Goal: Communication & Community: Answer question/provide support

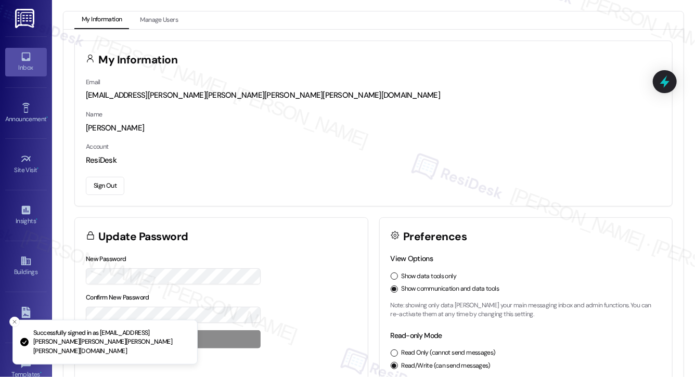
click at [23, 49] on link "Inbox" at bounding box center [26, 62] width 42 height 28
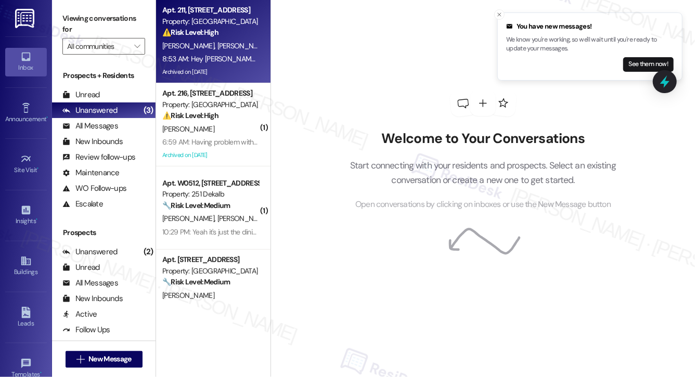
click at [209, 26] on div "Property: [GEOGRAPHIC_DATA]" at bounding box center [210, 21] width 96 height 11
click at [210, 27] on div "Property: [GEOGRAPHIC_DATA]" at bounding box center [210, 21] width 96 height 11
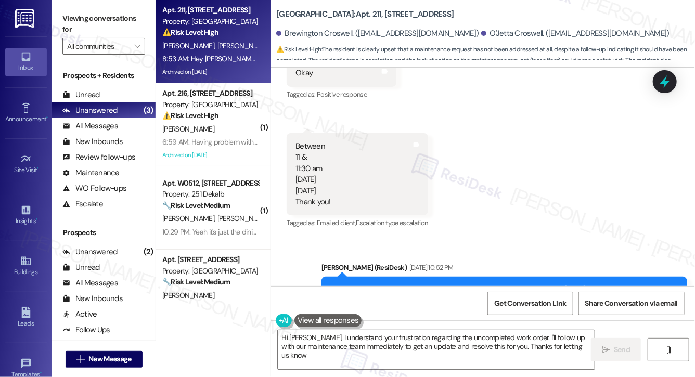
type textarea "Hi Brewington, I understand your frustration regarding the uncompleted work ord…"
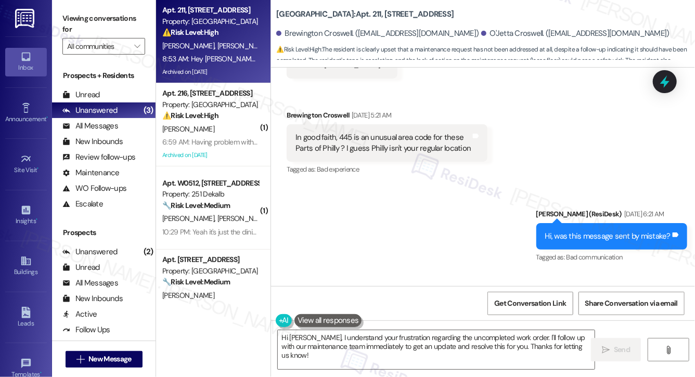
scroll to position [12062, 0]
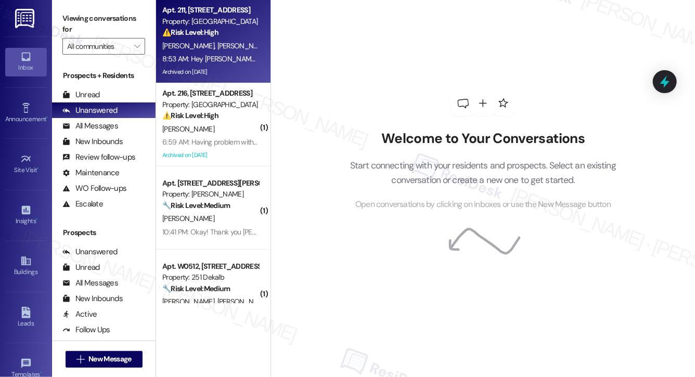
click at [218, 64] on div "8:53 AM: Hey Emily. I took the liberty of follow suit and addressing you Emily …" at bounding box center [210, 59] width 98 height 13
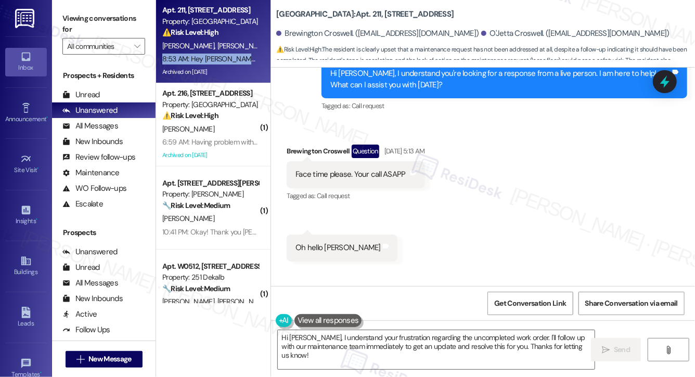
scroll to position [12062, 0]
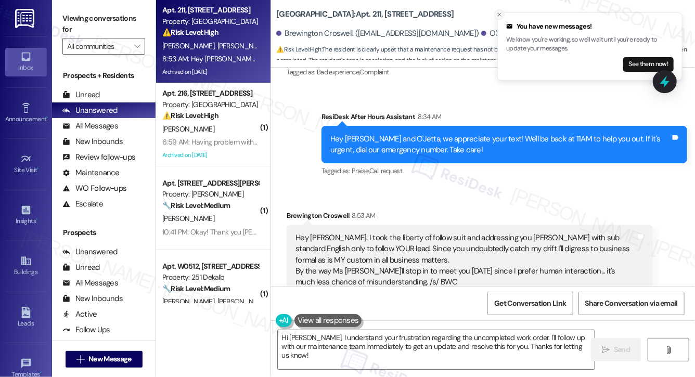
click at [498, 16] on line "Close toast" at bounding box center [499, 14] width 3 height 3
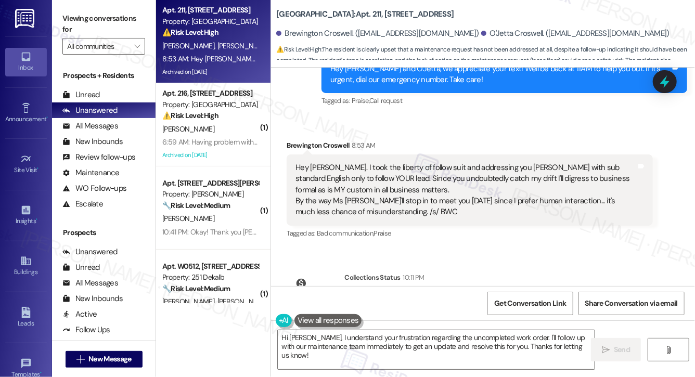
scroll to position [12169, 0]
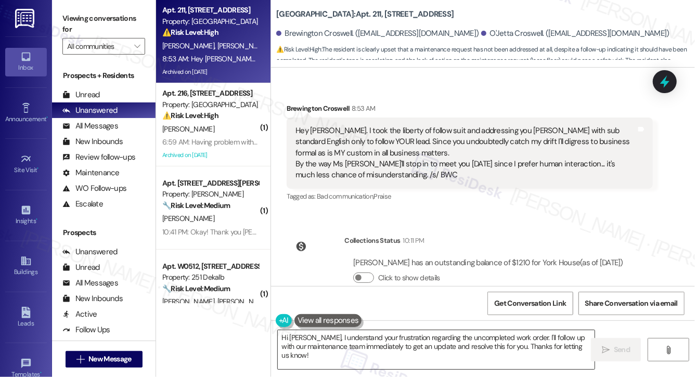
click at [402, 348] on textarea "Hi Brewington, I understand your frustration regarding the uncompleted work ord…" at bounding box center [436, 349] width 317 height 39
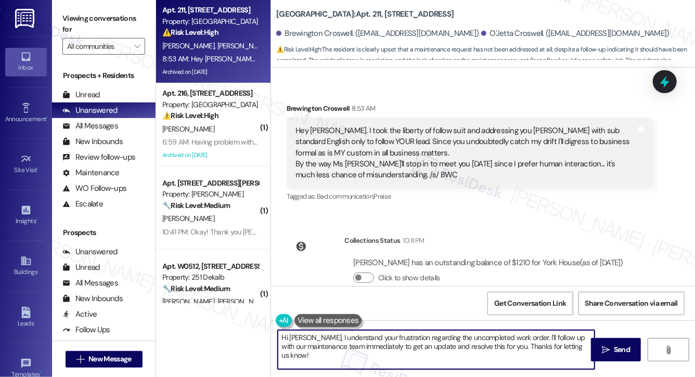
click at [402, 348] on textarea "Hi Brewington, I understand your frustration regarding the uncompleted work ord…" at bounding box center [436, 349] width 317 height 39
click at [440, 340] on textarea "Hi Brewington, I understand your frustration regarding the uncompleted work ord…" at bounding box center [436, 349] width 317 height 39
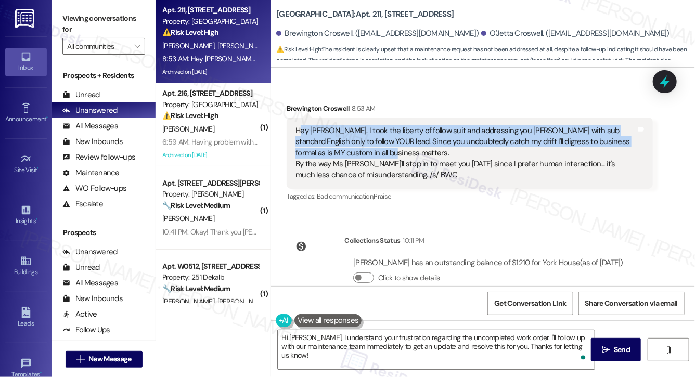
drag, startPoint x: 298, startPoint y: 98, endPoint x: 416, endPoint y: 121, distance: 119.9
click at [416, 125] on div "Hey Emily. I took the liberty of follow suit and addressing you Emily with sub …" at bounding box center [466, 153] width 340 height 56
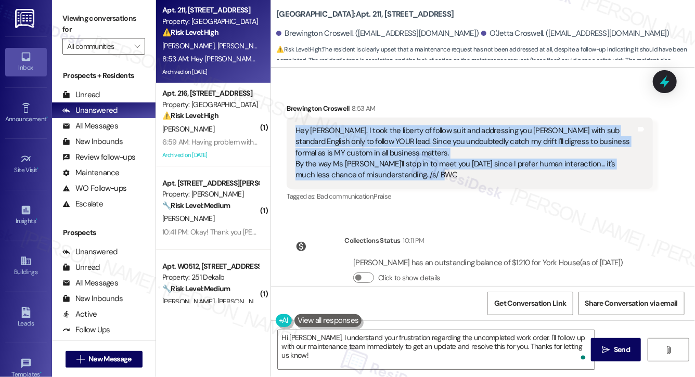
drag, startPoint x: 296, startPoint y: 98, endPoint x: 424, endPoint y: 143, distance: 135.5
click at [424, 143] on div "Hey Emily. I took the liberty of follow suit and addressing you Emily with sub …" at bounding box center [466, 153] width 340 height 56
copy div "Hey Emily. I took the liberty of follow suit and addressing you Emily with sub …"
click at [317, 349] on textarea "Hi Brewington, I understand your frustration regarding the uncompleted work ord…" at bounding box center [436, 349] width 317 height 39
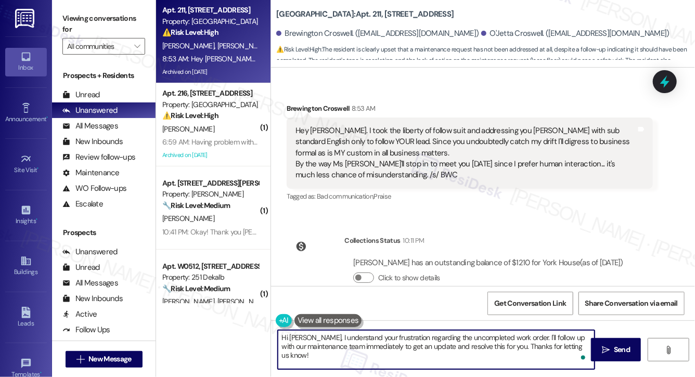
drag, startPoint x: 279, startPoint y: 337, endPoint x: 318, endPoint y: 363, distance: 46.9
click at [318, 363] on textarea "Hi Brewington, I understand your frustration regarding the uncompleted work ord…" at bounding box center [436, 349] width 317 height 39
paste textarea "WC, thank you for your message. I’ll let the team know to expect you tomorrow. …"
click at [308, 34] on div "Brewington Croswell. (ojettac1@gmail.com)" at bounding box center [377, 33] width 202 height 11
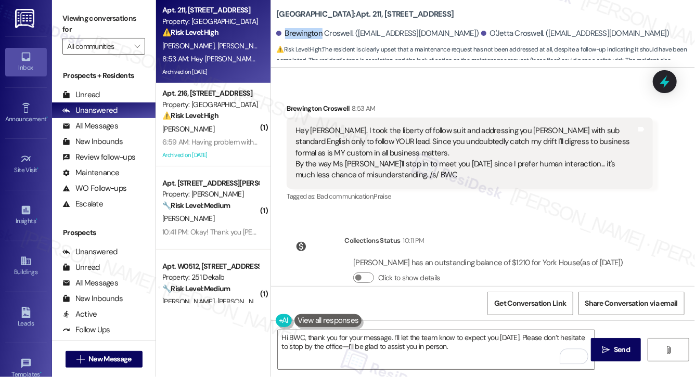
copy div "Brewington"
click at [295, 335] on textarea "Hi BWC, thank you for your message. I’ll let the team know to expect you tomorr…" at bounding box center [436, 349] width 317 height 39
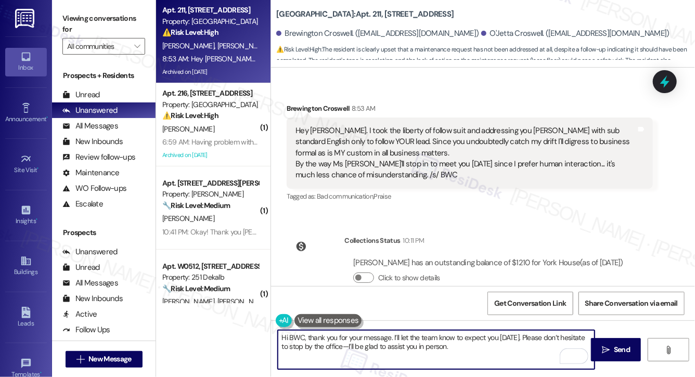
click at [295, 335] on textarea "Hi BWC, thank you for your message. I’ll let the team know to expect you tomorr…" at bounding box center [436, 349] width 317 height 39
paste textarea "rewington"
drag, startPoint x: 411, startPoint y: 337, endPoint x: 548, endPoint y: 334, distance: 136.9
click at [548, 334] on textarea "Hi Brewington, thank you for your message. I’ll let the team know to expect you…" at bounding box center [436, 349] width 317 height 39
click at [548, 338] on textarea "Hi Brewington, thank you for your message. Please don’t hesitate to stop by the…" at bounding box center [436, 349] width 317 height 39
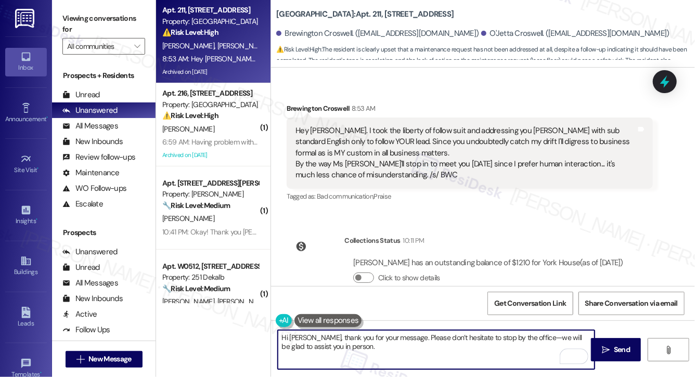
click at [405, 353] on textarea "Hi Brewington, thank you for your message. Please don’t hesitate to stop by the…" at bounding box center [436, 349] width 317 height 39
type textarea "Hi Brewington, thank you for your message. Please don’t hesitate to stop by the…"
click at [616, 355] on span "Send" at bounding box center [622, 350] width 16 height 11
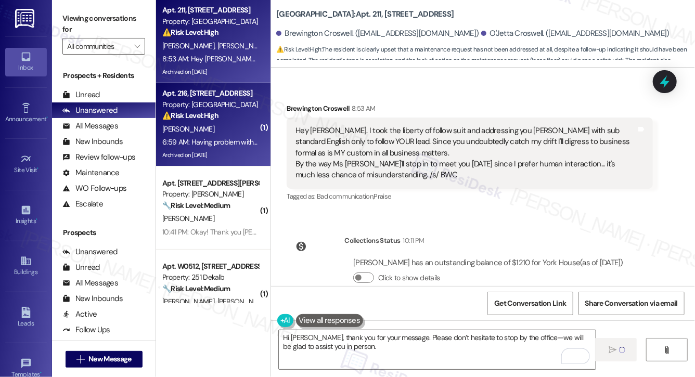
click at [248, 96] on div "Apt. 216, 5325 Old York Rd" at bounding box center [210, 93] width 96 height 11
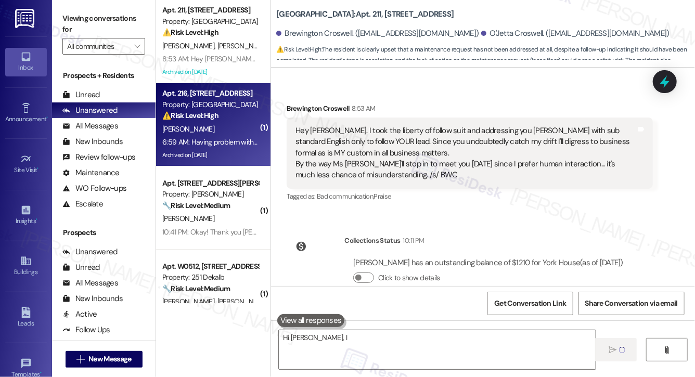
type textarea "Hi Brewington, I"
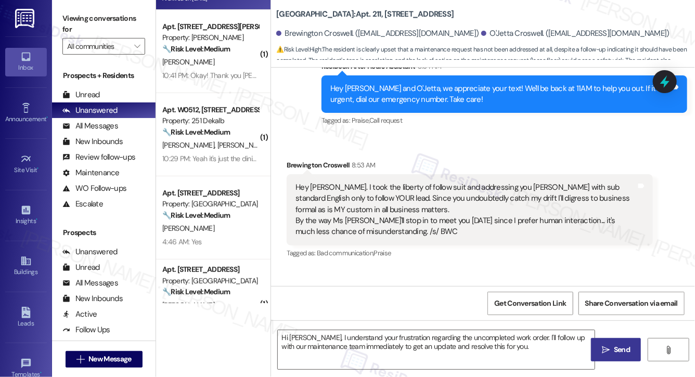
scroll to position [12070, 0]
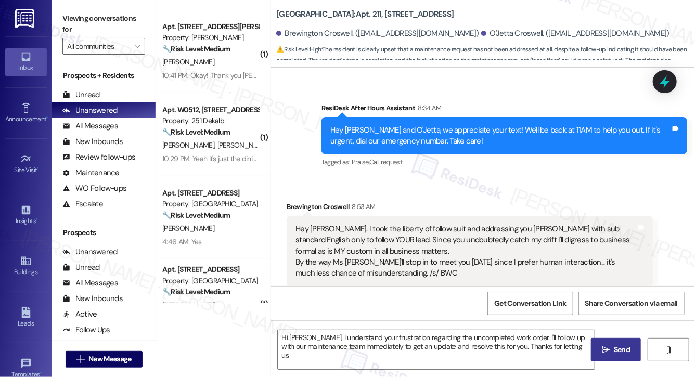
type textarea "Hi Brewington, I understand your frustration regarding the uncompleted work ord…"
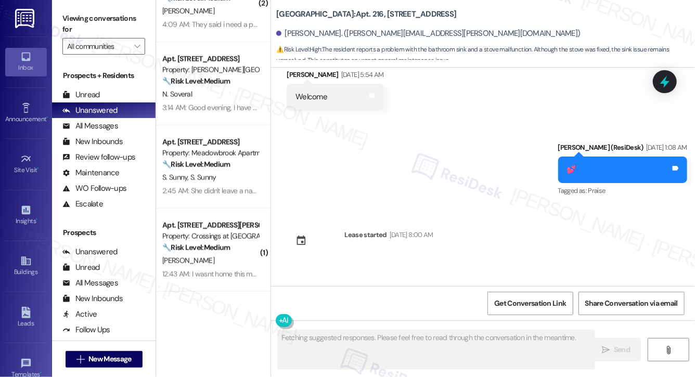
scroll to position [6043, 0]
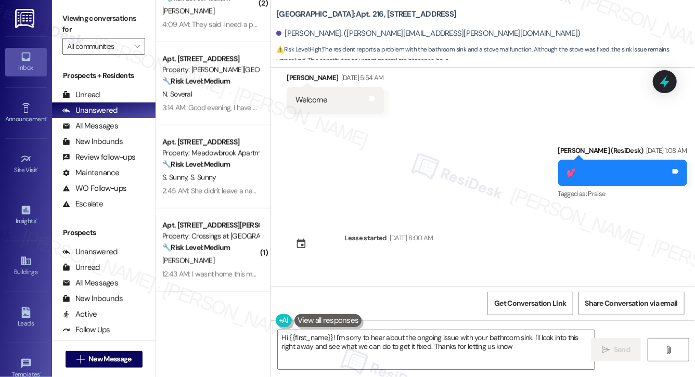
type textarea "Hi {{first_name}}! I'm sorry to hear about the ongoing issue with your bathroom…"
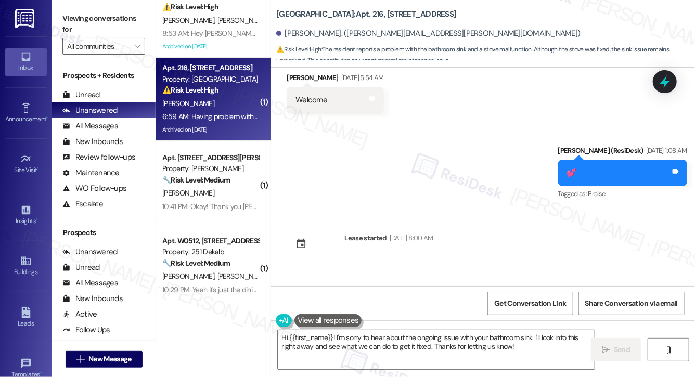
scroll to position [0, 0]
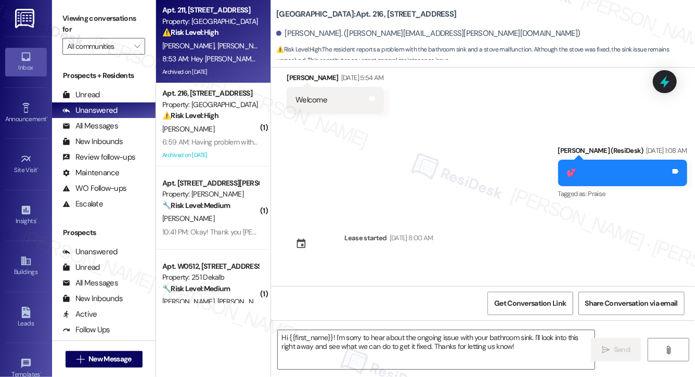
type textarea "Fetching suggested responses. Please feel free to read through the conversation…"
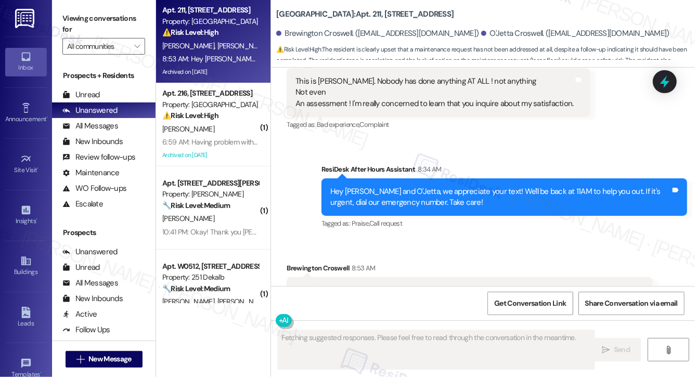
scroll to position [12062, 0]
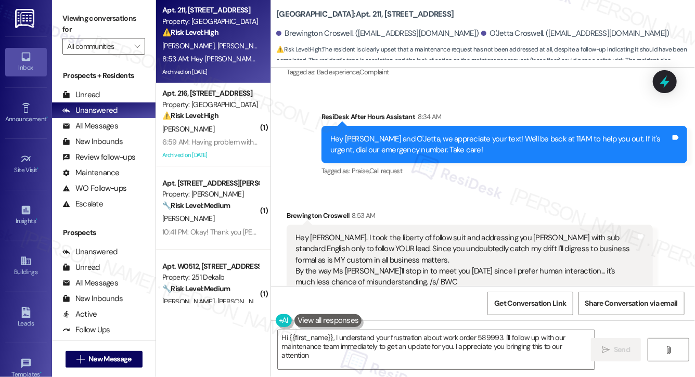
type textarea "Hi {{first_name}}, I understand your frustration about work order 589993. I'll …"
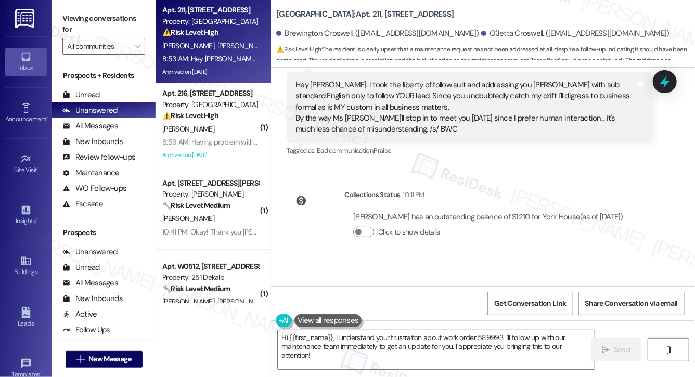
scroll to position [12268, 0]
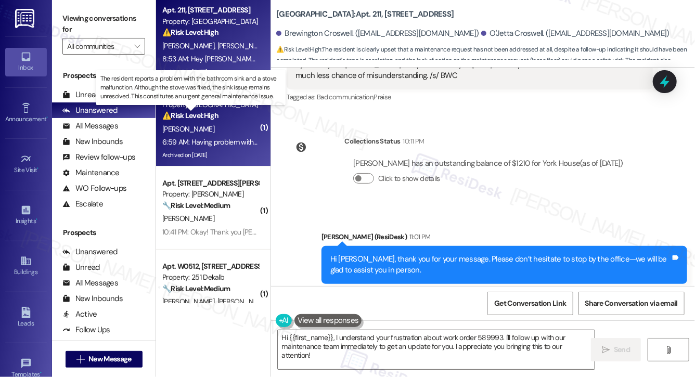
click at [208, 120] on strong "⚠️ Risk Level: High" at bounding box center [190, 115] width 56 height 9
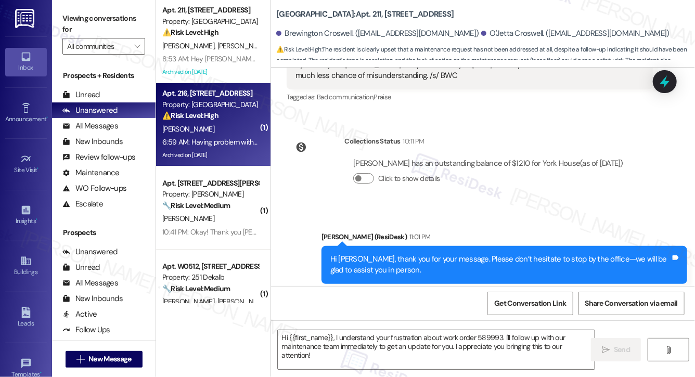
type textarea "Fetching suggested responses. Please feel free to read through the conversation…"
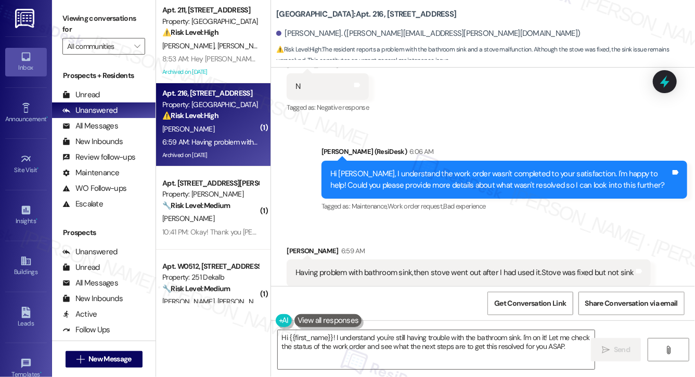
scroll to position [6364, 0]
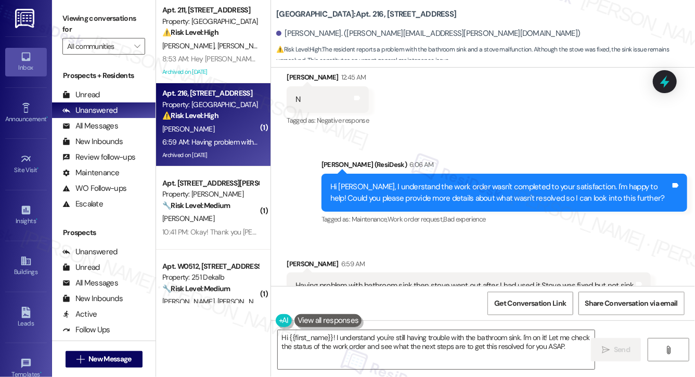
click at [381, 182] on div "Hi Shirley, I understand the work order wasn't completed to your satisfaction. …" at bounding box center [500, 193] width 340 height 22
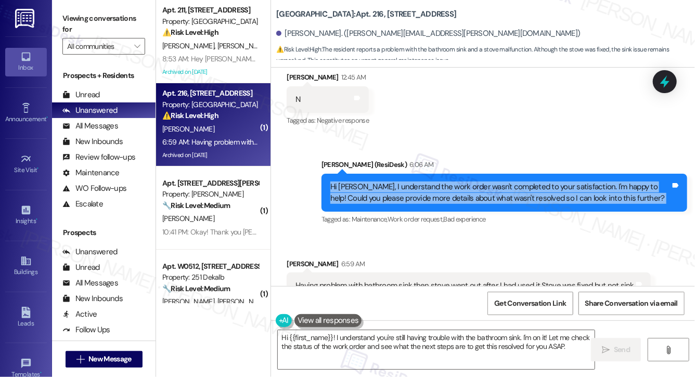
click at [358, 281] on div "Having problem with bathroom sink,then stove went out after I had used it.Stove…" at bounding box center [465, 286] width 339 height 11
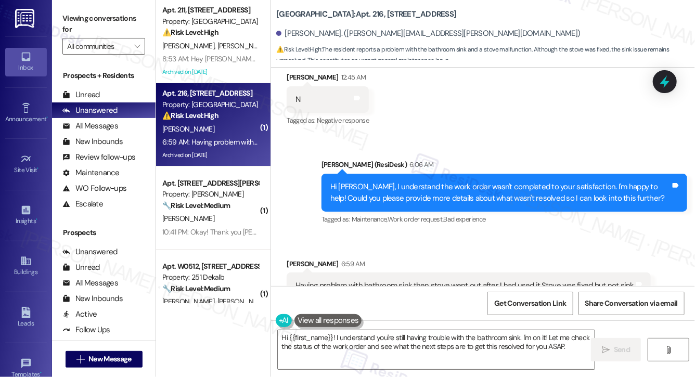
click at [358, 281] on div "Having problem with bathroom sink,then stove went out after I had used it.Stove…" at bounding box center [465, 286] width 339 height 11
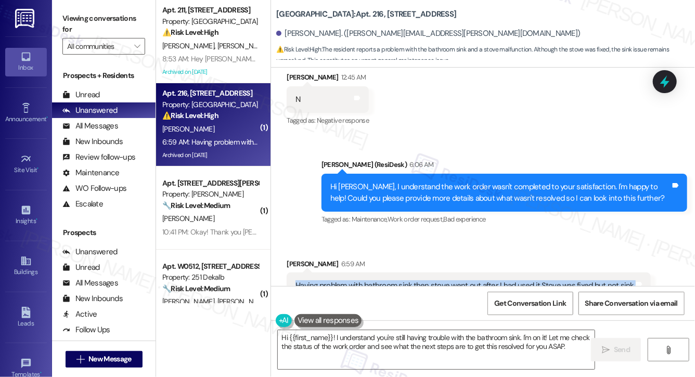
copy div "Having problem with bathroom sink,then stove went out after I had used it.Stove…"
click at [319, 337] on textarea "Hi {{first_name}}! I understand you're still having trouble with the bathroom s…" at bounding box center [436, 349] width 317 height 39
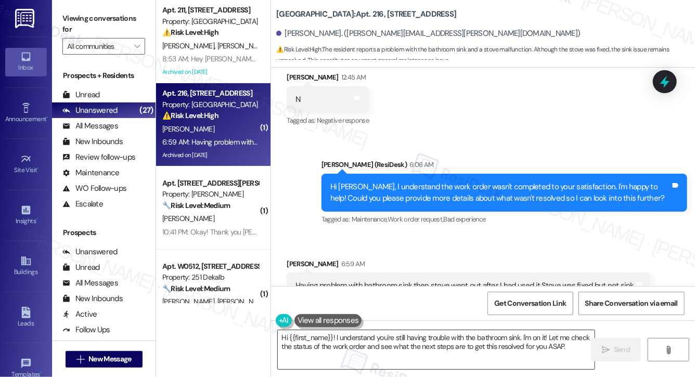
click at [319, 337] on textarea "Hi {{first_name}}! I understand you're still having trouble with the bathroom s…" at bounding box center [436, 349] width 317 height 39
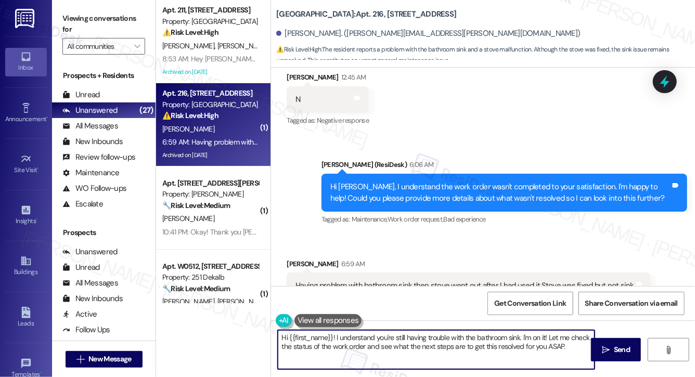
click at [319, 337] on textarea "Hi {{first_name}}! I understand you're still having trouble with the bathroom s…" at bounding box center [436, 349] width 317 height 39
paste textarea ", thanks for letting us know. Could you tell me a bit more about the bathroom s…"
click at [293, 259] on div "Shirley Elam 6:59 AM" at bounding box center [469, 266] width 364 height 15
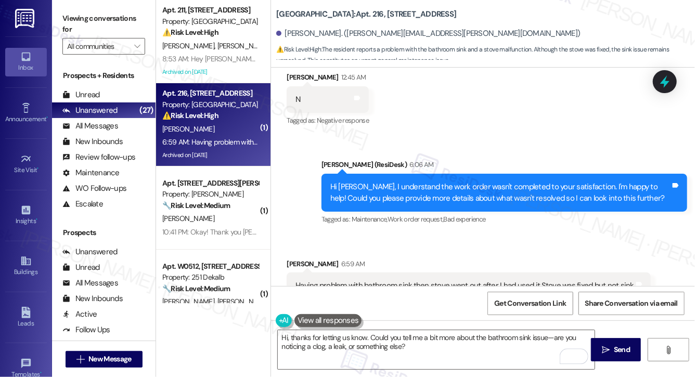
click at [293, 259] on div "Shirley Elam 6:59 AM" at bounding box center [469, 266] width 364 height 15
copy div "Shirley"
click at [287, 338] on textarea "Hi, thanks for letting us know. Could you tell me a bit more about the bathroom…" at bounding box center [436, 349] width 317 height 39
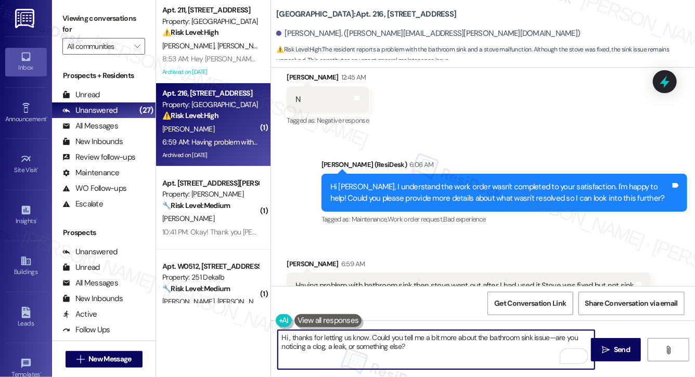
paste textarea "Shirley"
click at [438, 349] on textarea "Hi Shirley, thanks for letting us know. Could you tell me a bit more about the …" at bounding box center [436, 349] width 317 height 39
click at [391, 338] on textarea "Hi Shirley, thanks for letting us know. Could you tell me a bit more about the …" at bounding box center [436, 349] width 317 height 39
type textarea "Hi Shirley, thanks for letting us know. Lets go by each concern one by one. Cou…"
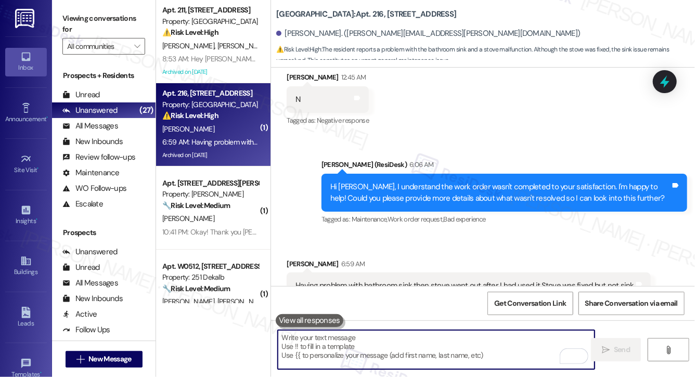
click at [297, 353] on textarea "To enrich screen reader interactions, please activate Accessibility in Grammarl…" at bounding box center [436, 349] width 317 height 39
paste textarea "Hi Shirley, thanks for letting us know. Let’s address each concern one at a tim…"
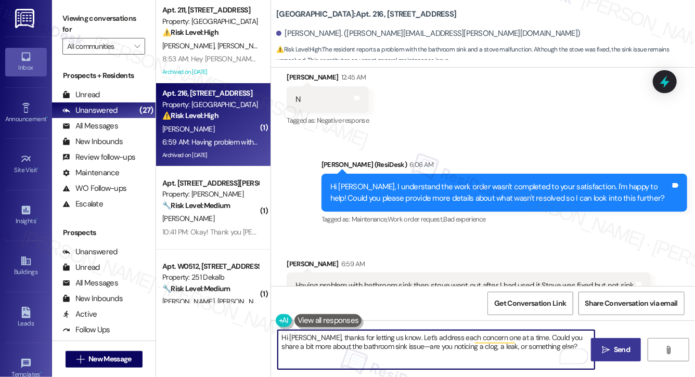
type textarea "Hi Shirley, thanks for letting us know. Let’s address each concern one at a tim…"
click at [611, 350] on span " Send" at bounding box center [616, 350] width 33 height 11
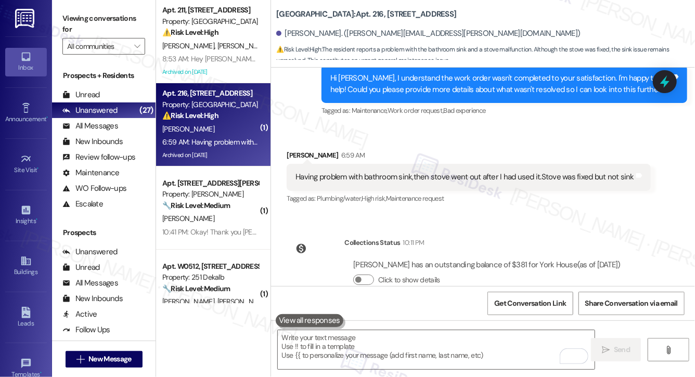
scroll to position [6547, 0]
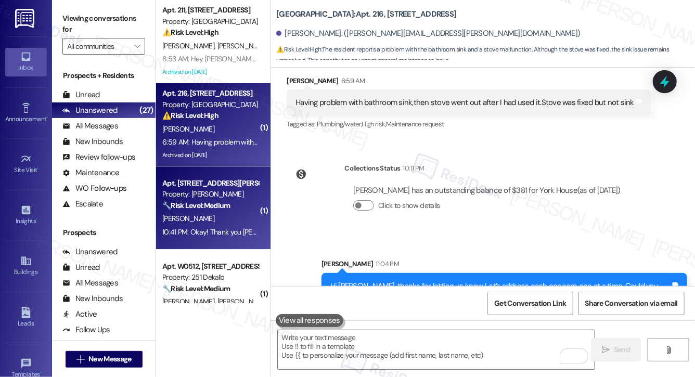
click at [202, 197] on div "Property: YONO" at bounding box center [210, 194] width 96 height 11
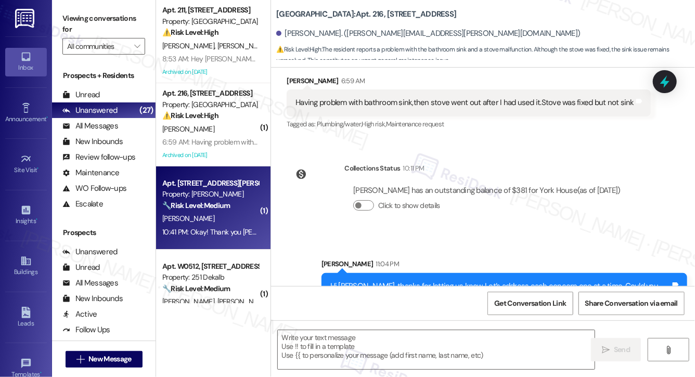
click at [202, 197] on div "Property: YONO" at bounding box center [210, 194] width 96 height 11
type textarea "Fetching suggested responses. Please feel free to read through the conversation…"
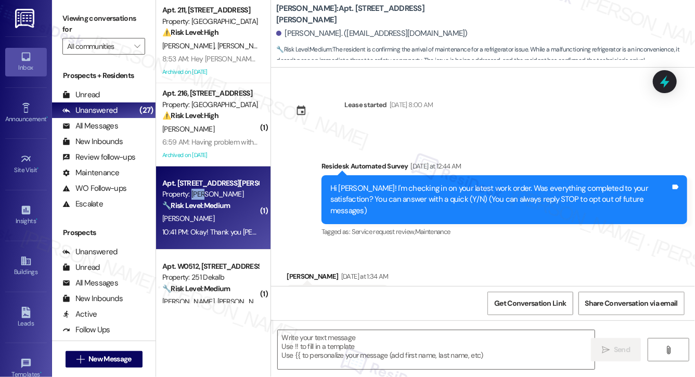
scroll to position [2023, 0]
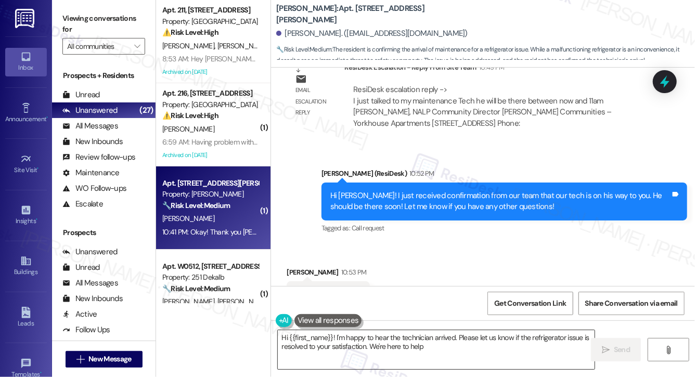
type textarea "Hi {{first_name}}! I'm happy to hear the technician arrived. Please let us know…"
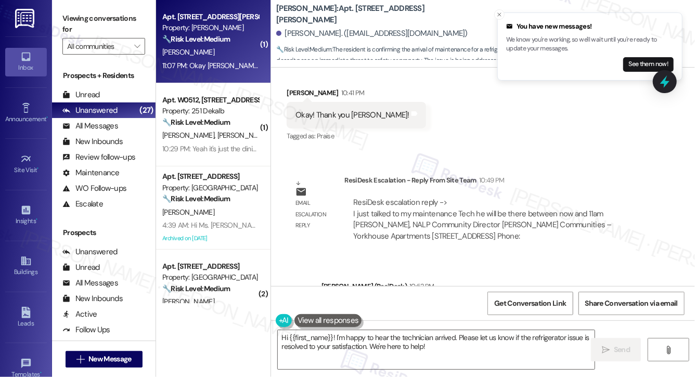
scroll to position [1909, 0]
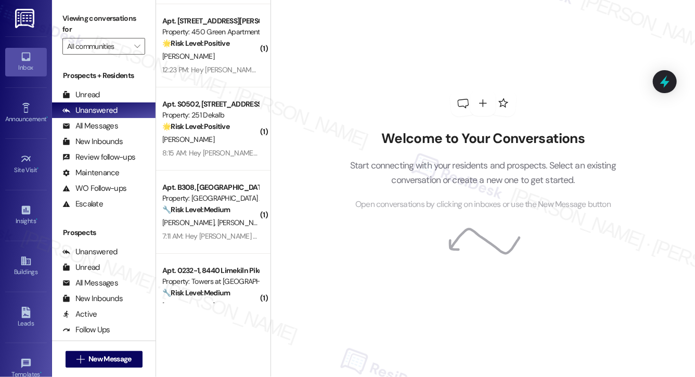
scroll to position [1861, 0]
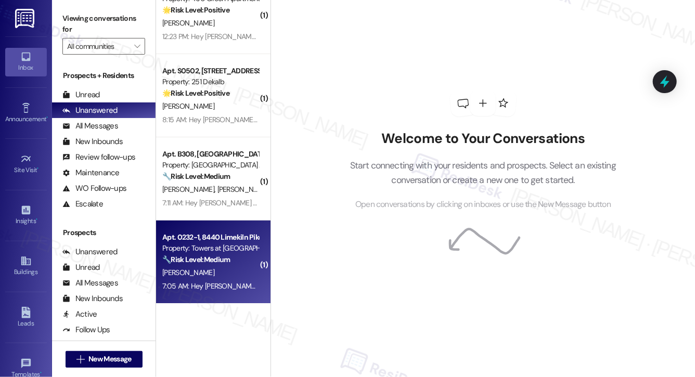
click at [217, 278] on div "[PERSON_NAME]" at bounding box center [210, 272] width 98 height 13
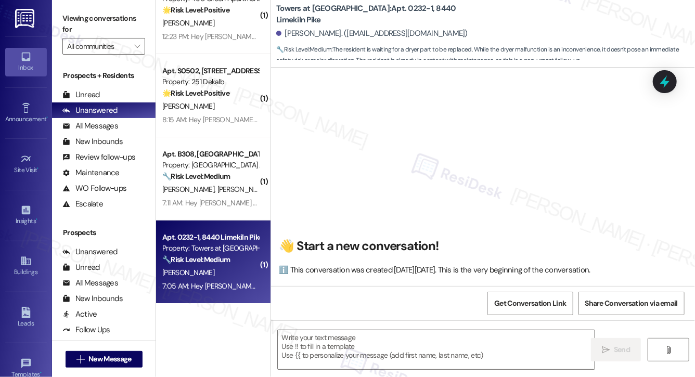
click at [215, 278] on div "[PERSON_NAME]" at bounding box center [210, 272] width 98 height 13
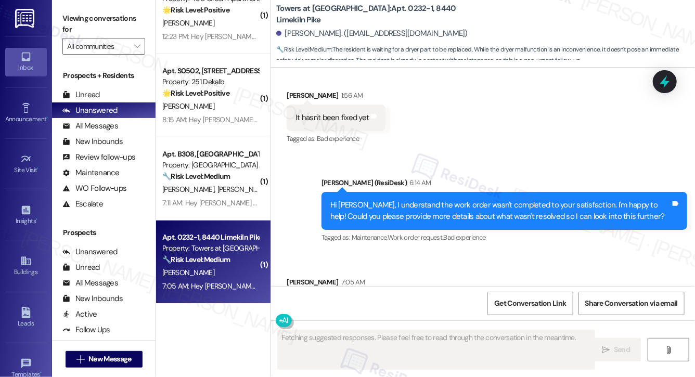
scroll to position [2988, 0]
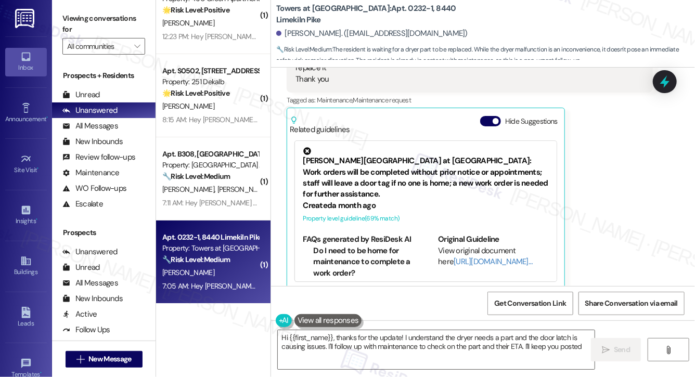
type textarea "Hi {{first_name}}, thanks for the update! I understand the dryer needs a part a…"
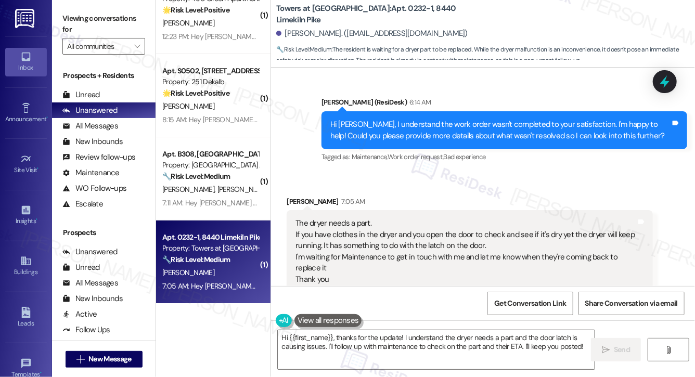
scroll to position [2785, 0]
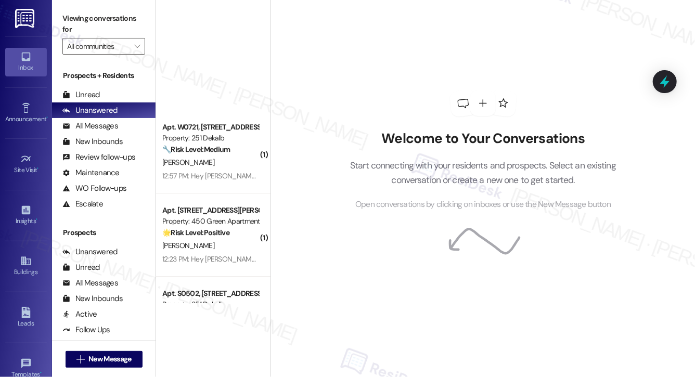
scroll to position [1778, 0]
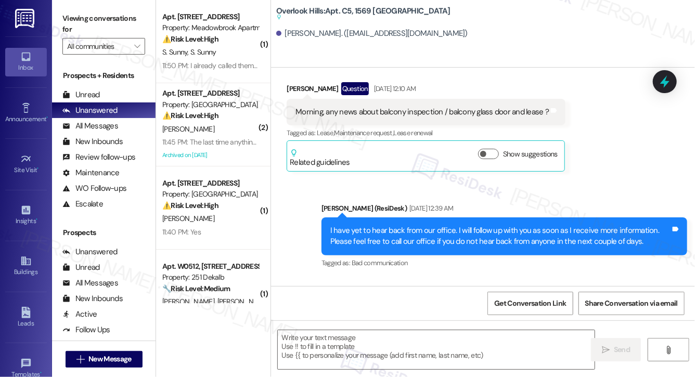
type textarea "Fetching suggested responses. Please feel free to read through the conversation…"
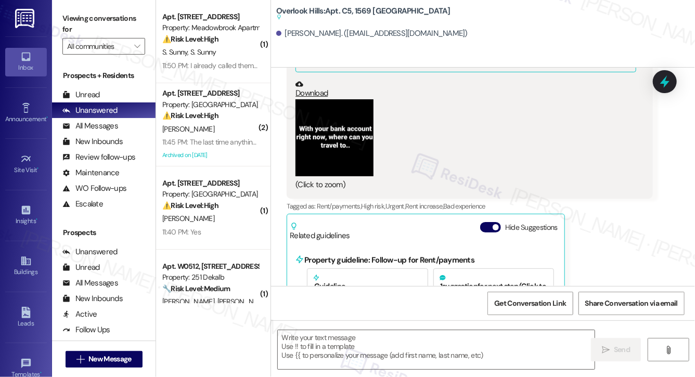
scroll to position [17775, 0]
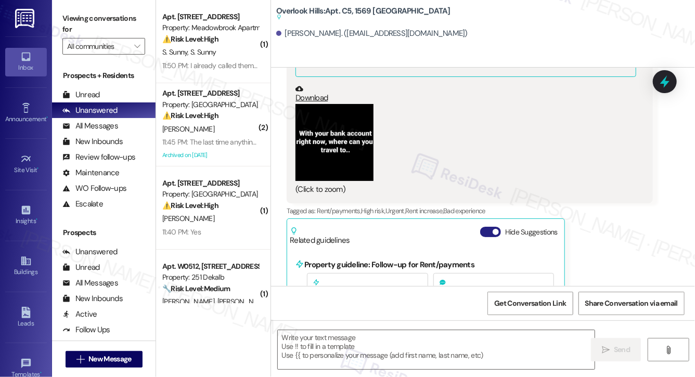
click at [490, 227] on button "Hide Suggestions" at bounding box center [490, 232] width 21 height 10
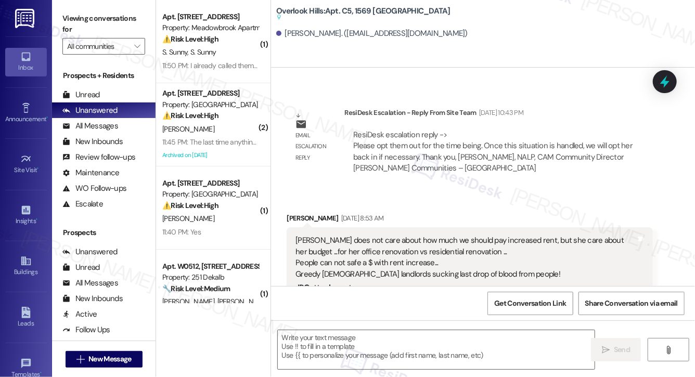
scroll to position [17484, 0]
click at [366, 236] on div "Andrea does not care about how much we should pay increased rent, but she care …" at bounding box center [466, 258] width 340 height 45
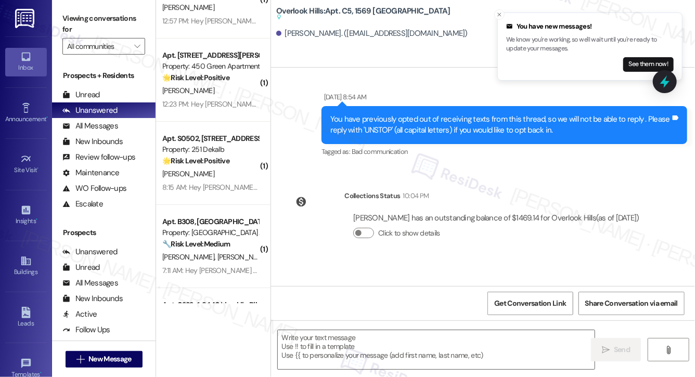
scroll to position [1778, 0]
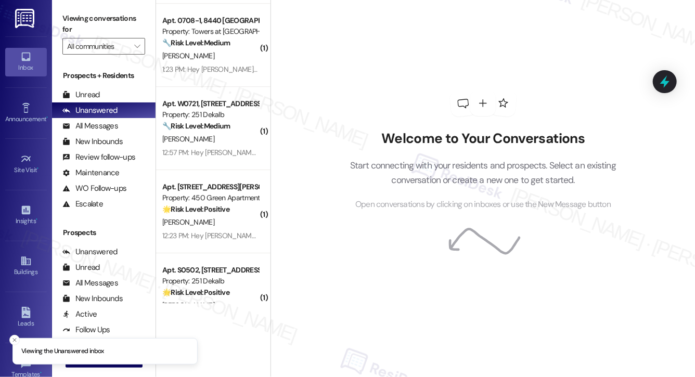
scroll to position [1778, 0]
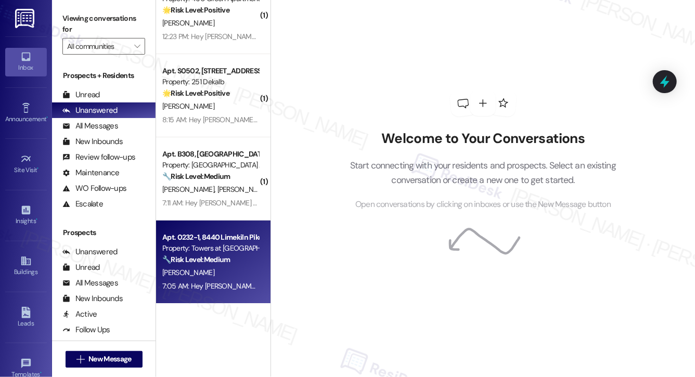
click at [219, 275] on div "P. Donner" at bounding box center [210, 272] width 98 height 13
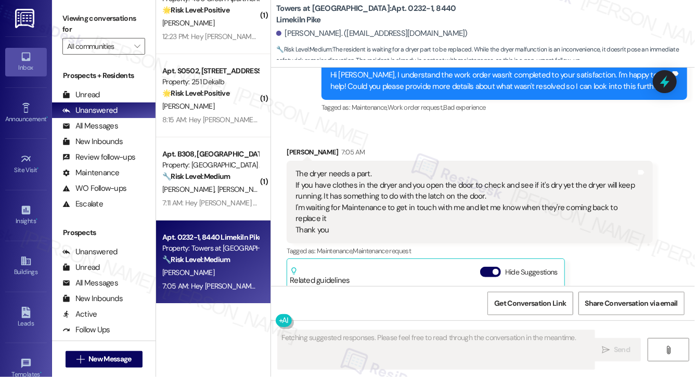
scroll to position [2813, 0]
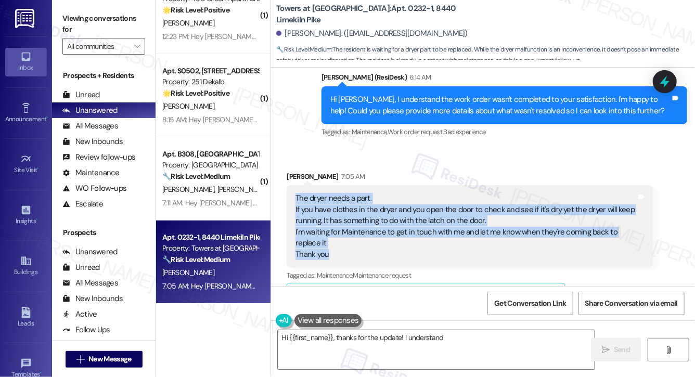
drag, startPoint x: 296, startPoint y: 187, endPoint x: 340, endPoint y: 240, distance: 69.2
click at [340, 240] on div "The dryer needs a part. If you have clothes in the dryer and you open the door …" at bounding box center [466, 226] width 340 height 67
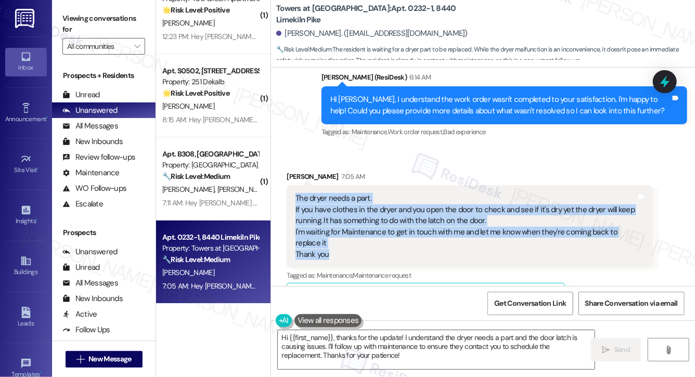
copy div "The dryer needs a part. If you have clothes in the dryer and you open the door …"
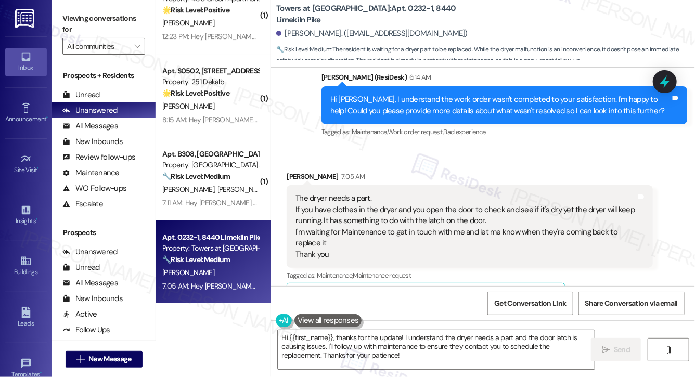
click at [278, 16] on b "Towers at Wyncote: Apt. 0232-1, 8440 Limekiln Pike" at bounding box center [380, 14] width 208 height 22
drag, startPoint x: 278, startPoint y: 16, endPoint x: 341, endPoint y: 17, distance: 63.5
click at [341, 17] on b "Towers at Wyncote: Apt. 0232-1, 8440 Limekiln Pike" at bounding box center [380, 14] width 208 height 22
copy b "Towers at Wyncote:"
drag, startPoint x: 362, startPoint y: 15, endPoint x: 386, endPoint y: 15, distance: 23.4
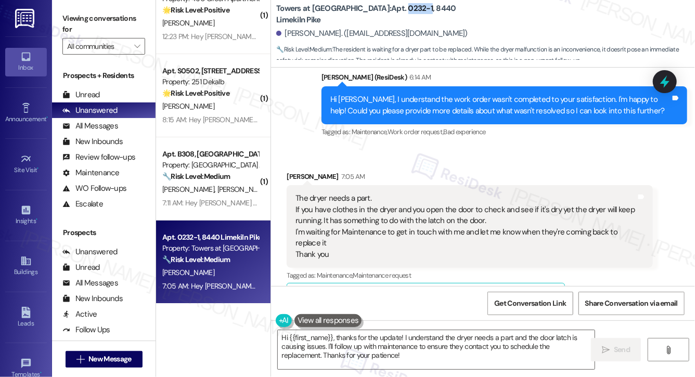
click at [386, 15] on b "Towers at Wyncote: Apt. 0232-1, 8440 Limekiln Pike" at bounding box center [380, 14] width 208 height 22
copy b "0232-1"
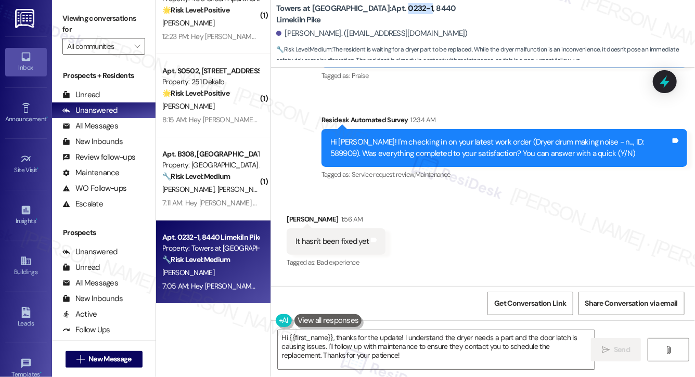
scroll to position [2582, 0]
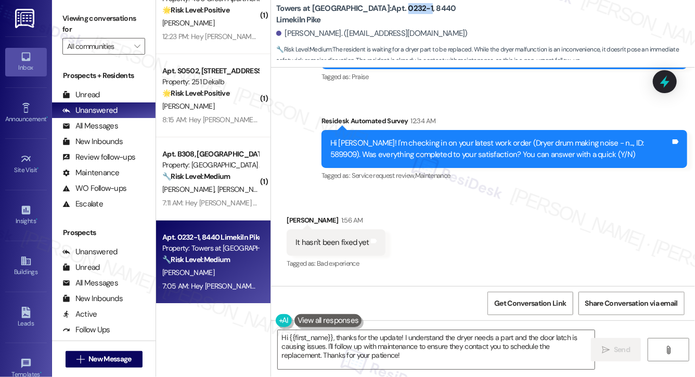
click at [625, 138] on div "Hi Phyllis! I'm checking in on your latest work order (Dryer drum making noise …" at bounding box center [500, 149] width 340 height 22
copy div "589909"
drag, startPoint x: 276, startPoint y: 17, endPoint x: 341, endPoint y: 17, distance: 64.5
click at [341, 17] on b "Towers at Wyncote: Apt. 0232-1, 8440 Limekiln Pike" at bounding box center [380, 14] width 208 height 22
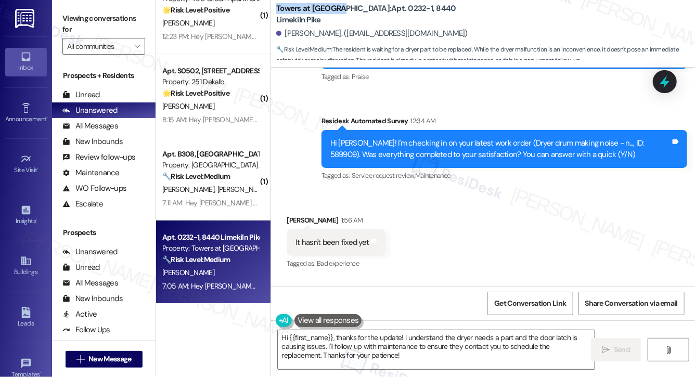
copy b "Towers at Wyncote"
drag, startPoint x: 363, startPoint y: 14, endPoint x: 386, endPoint y: 17, distance: 23.0
click at [386, 17] on b "Towers at Wyncote: Apt. 0232-1, 8440 Limekiln Pike" at bounding box center [380, 14] width 208 height 22
copy b "0232-1"
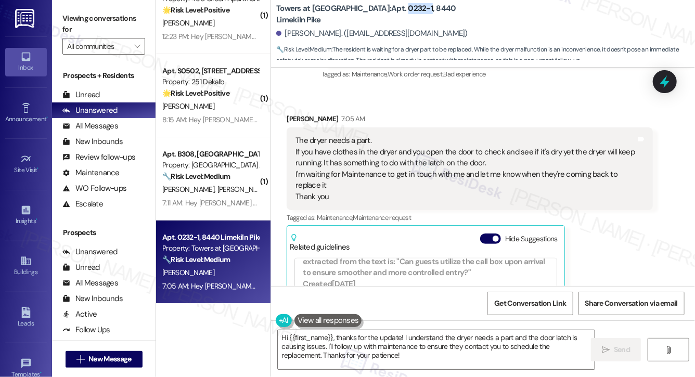
scroll to position [3194, 0]
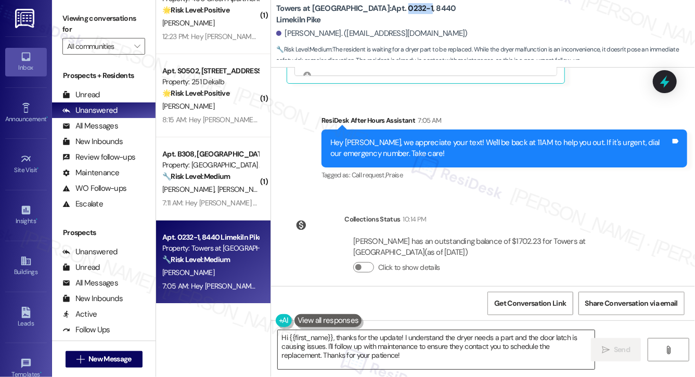
click at [418, 356] on textarea "Hi {{first_name}}, thanks for the update! I understand the dryer needs a part a…" at bounding box center [436, 349] width 317 height 39
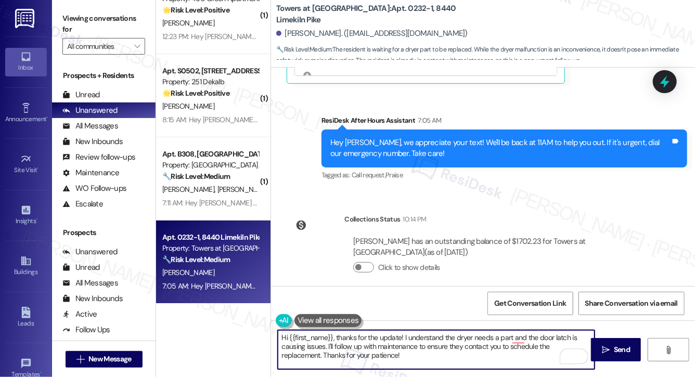
click at [418, 356] on textarea "Hi {{first_name}}, thanks for the update! I understand the dryer needs a part a…" at bounding box center [436, 349] width 317 height 39
drag, startPoint x: 418, startPoint y: 356, endPoint x: 423, endPoint y: 346, distance: 11.2
click at [423, 346] on textarea "Hi {{first_name}}, thanks for the update! I understand the dryer needs a part a…" at bounding box center [436, 349] width 317 height 39
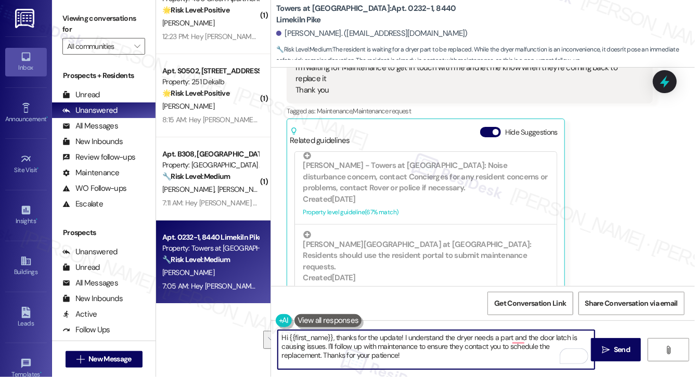
scroll to position [505, 0]
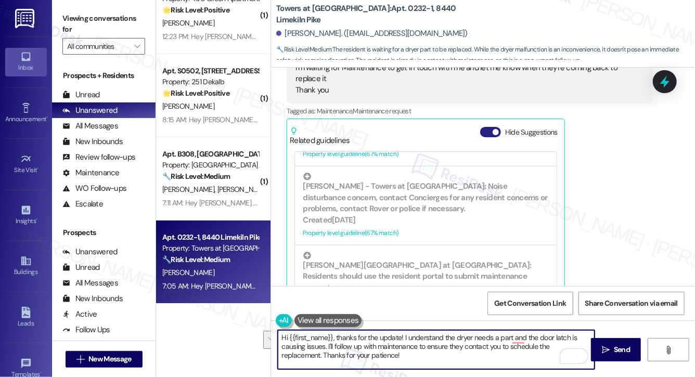
click at [488, 127] on button "Hide Suggestions" at bounding box center [490, 132] width 21 height 10
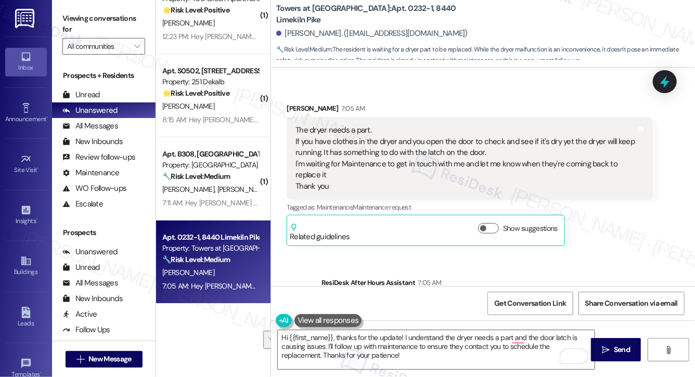
scroll to position [2879, 0]
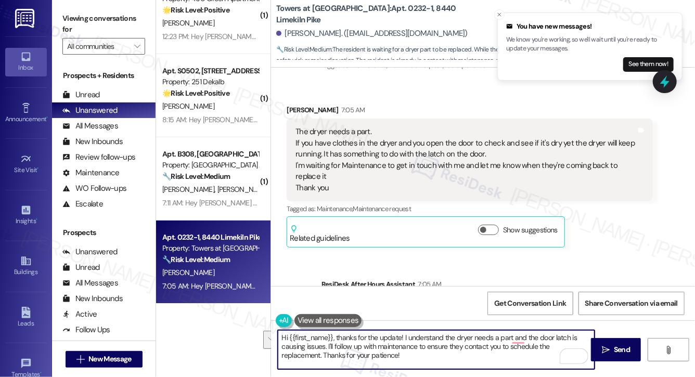
click at [414, 359] on textarea "Hi {{first_name}}, thanks for the update! I understand the dryer needs a part a…" at bounding box center [436, 349] width 317 height 39
click at [434, 349] on textarea "Hi {{first_name}}, thanks for the update! I understand the dryer needs a part a…" at bounding box center [436, 349] width 317 height 39
drag, startPoint x: 426, startPoint y: 348, endPoint x: 506, endPoint y: 349, distance: 80.2
click at [506, 349] on textarea "Hi {{first_name}}, thanks for the update! I understand the dryer needs a part a…" at bounding box center [436, 349] width 317 height 39
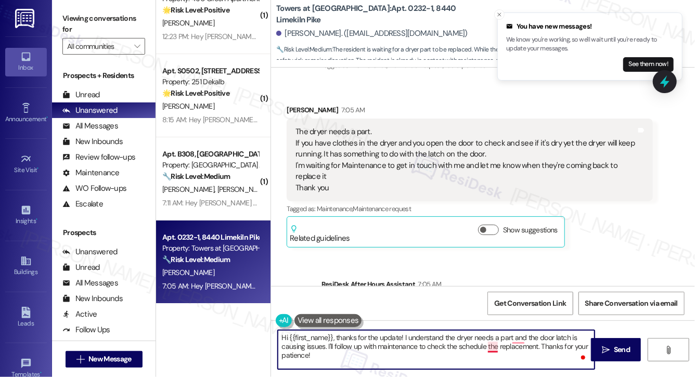
click at [488, 350] on textarea "Hi {{first_name}}, thanks for the update! I understand the dryer needs a part a…" at bounding box center [436, 349] width 317 height 39
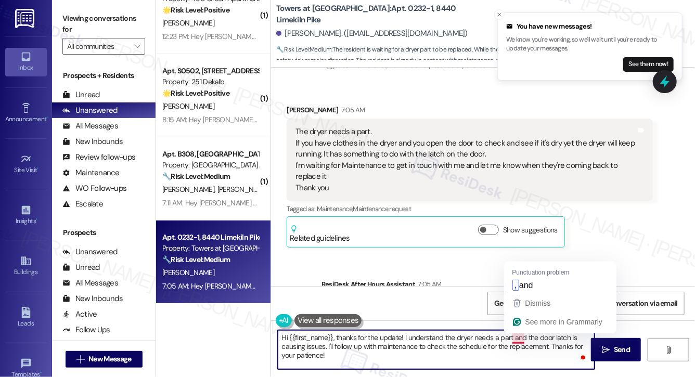
click at [516, 341] on textarea "Hi {{first_name}}, thanks for the update! I understand the dryer needs a part a…" at bounding box center [436, 349] width 317 height 39
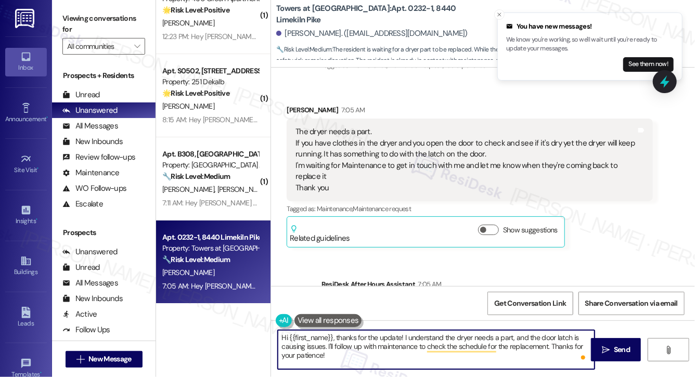
click at [441, 355] on textarea "Hi {{first_name}}, thanks for the update! I understand the dryer needs a part, …" at bounding box center [436, 349] width 317 height 39
click at [499, 361] on textarea "Hi {{first_name}}, thanks for the update! I understand the dryer needs a part, …" at bounding box center [436, 349] width 317 height 39
type textarea "Hi {{first_name}}, thanks for the update! I understand the dryer needs a part, …"
click at [603, 358] on button " Send" at bounding box center [616, 349] width 50 height 23
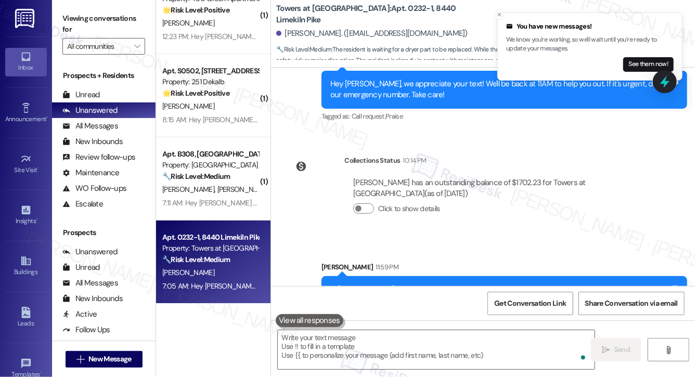
scroll to position [3138, 0]
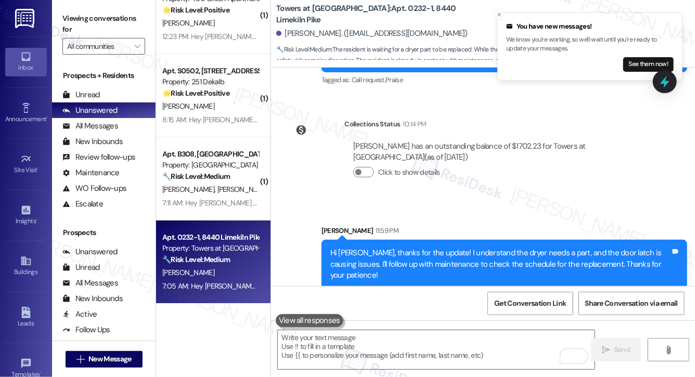
click at [424, 257] on div "Hi Phyllis, thanks for the update! I understand the dryer needs a part, and the…" at bounding box center [500, 264] width 340 height 33
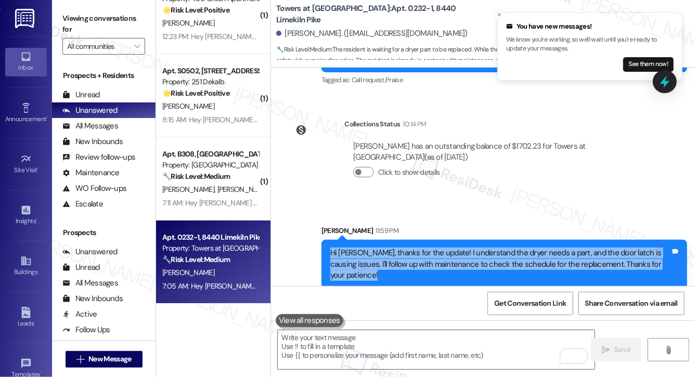
click at [424, 257] on div "Hi Phyllis, thanks for the update! I understand the dryer needs a part, and the…" at bounding box center [500, 264] width 340 height 33
copy div "Hi Phyllis, thanks for the update! I understand the dryer needs a part, and the…"
click at [392, 340] on textarea "To enrich screen reader interactions, please activate Accessibility in Grammarl…" at bounding box center [436, 349] width 317 height 39
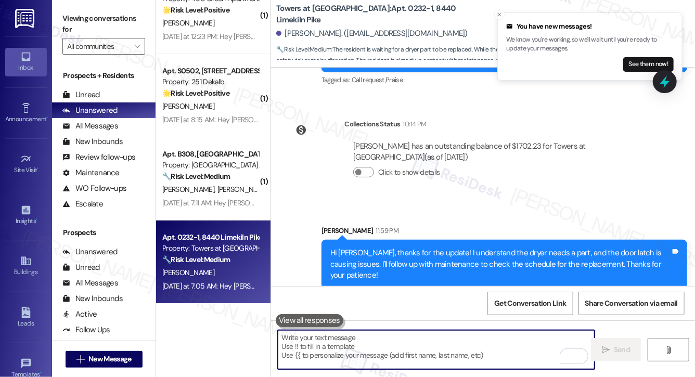
click at [392, 340] on textarea "To enrich screen reader interactions, please activate Accessibility in Grammarl…" at bounding box center [436, 349] width 317 height 39
click at [387, 350] on textarea "To enrich screen reader interactions, please activate Accessibility in Grammarl…" at bounding box center [436, 349] width 317 height 39
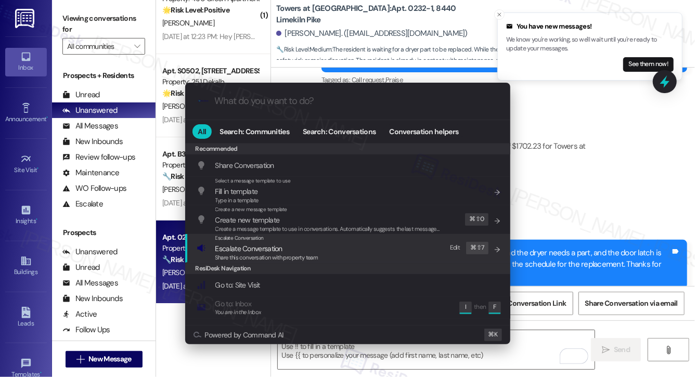
click at [322, 258] on div "Escalate Conversation Escalate Conversation Share this conversation with proper…" at bounding box center [349, 248] width 304 height 28
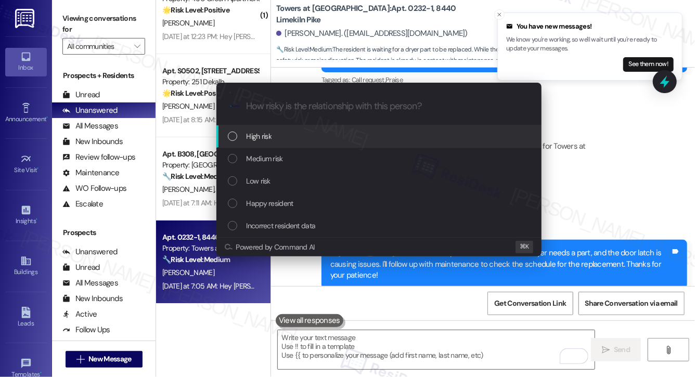
click at [313, 141] on div "High risk" at bounding box center [380, 136] width 304 height 11
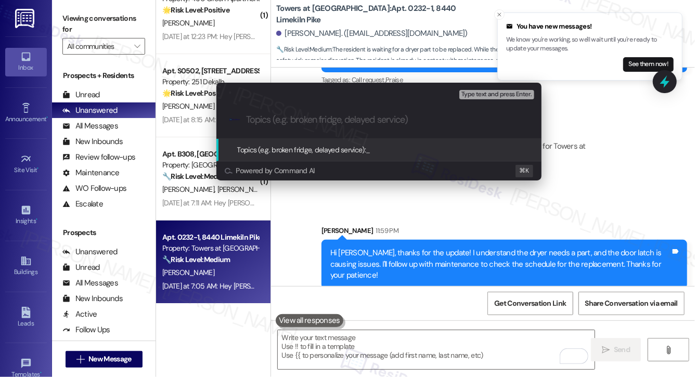
paste input "Dryer Repair – Awaiting Part and Scheduling"
type input "Dryer Repair – Awaiting Part and Scheduling"
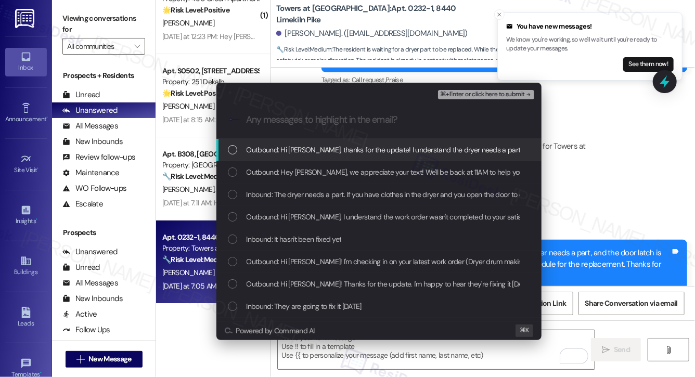
click at [311, 153] on span "Outbound: Hi Phyllis, thanks for the update! I understand the dryer needs a par…" at bounding box center [591, 149] width 688 height 11
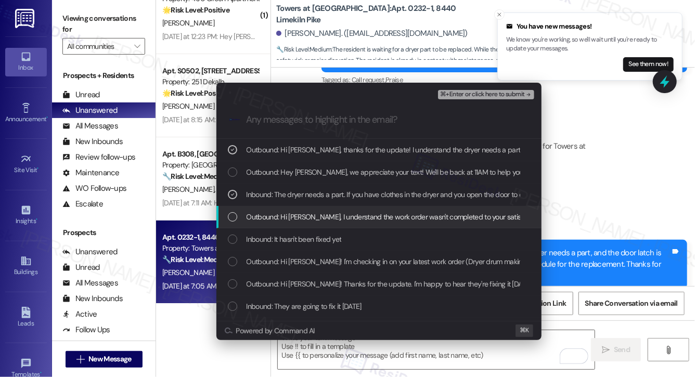
click at [307, 217] on span "Outbound: Hi Phyllis, I understand the work order wasn't completed to your sati…" at bounding box center [568, 216] width 643 height 11
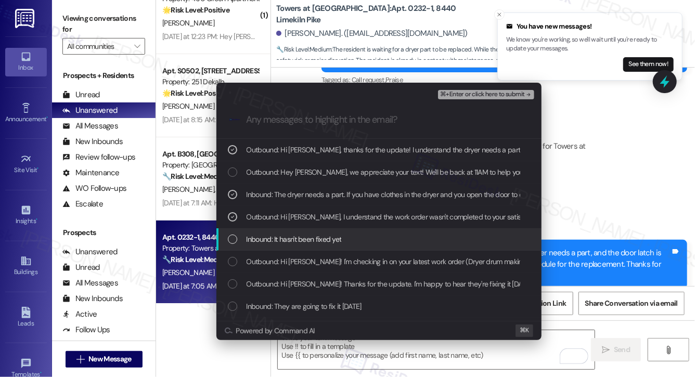
click at [303, 238] on span "Inbound: It hasn't been fixed yet" at bounding box center [294, 239] width 95 height 11
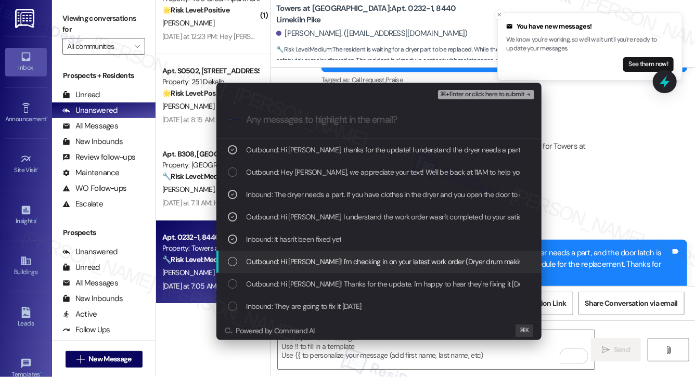
click at [302, 261] on span "Outbound: Hi Phyllis! I'm checking in on your latest work order (Dryer drum mak…" at bounding box center [549, 261] width 604 height 11
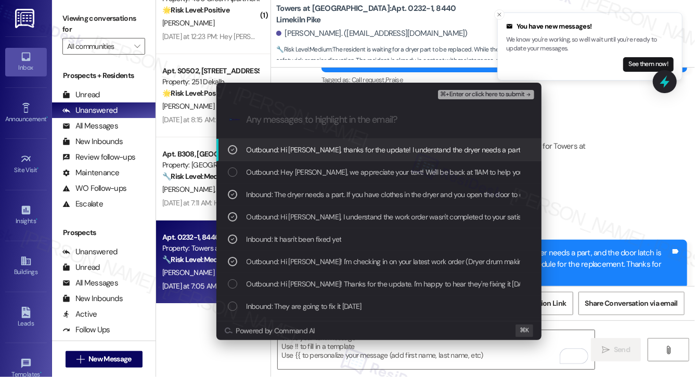
click at [483, 97] on span "⌘+Enter or click here to submit" at bounding box center [482, 94] width 84 height 7
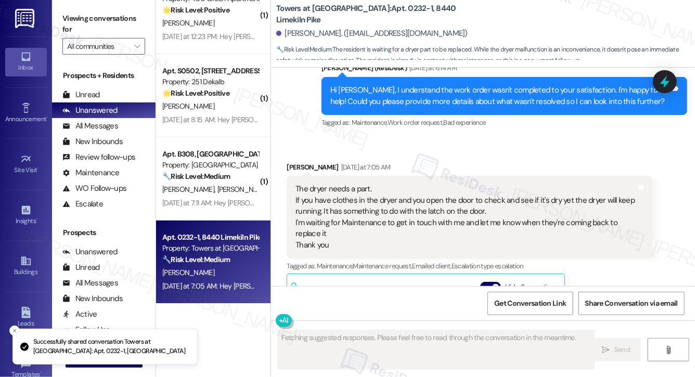
scroll to position [2988, 0]
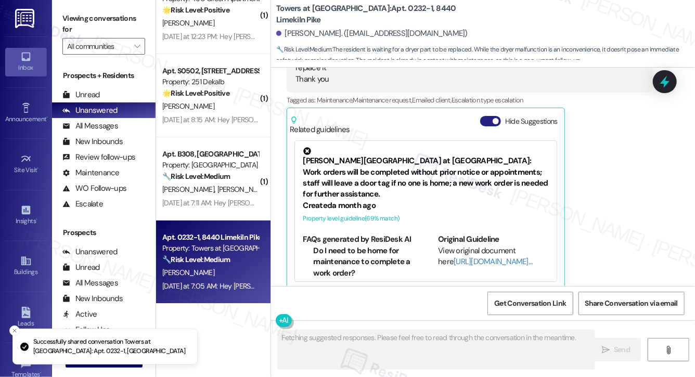
click at [485, 116] on button "Hide Suggestions" at bounding box center [490, 121] width 21 height 10
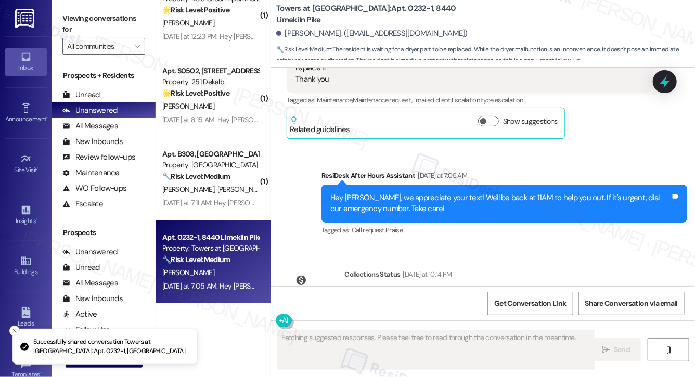
scroll to position [3153, 0]
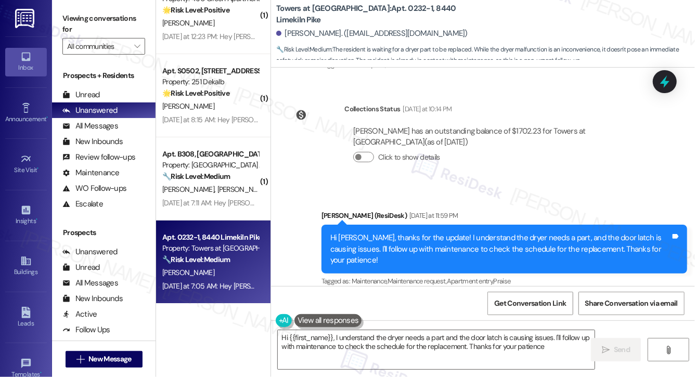
type textarea "Hi {{first_name}}, I understand the dryer needs a part and the door latch is ca…"
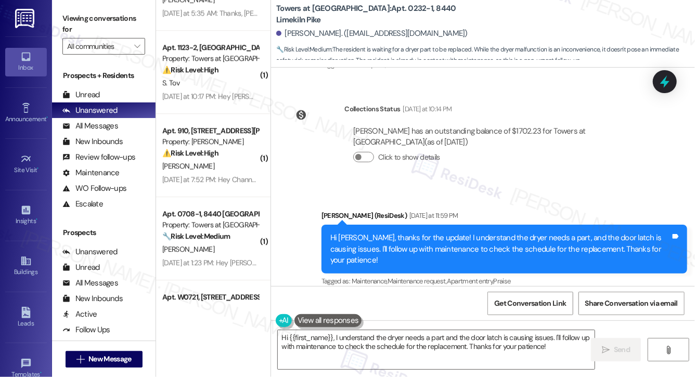
scroll to position [1384, 0]
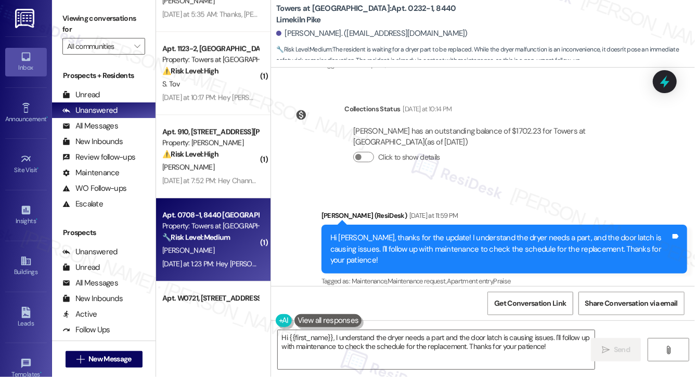
click at [224, 256] on div "S. Younes" at bounding box center [210, 250] width 98 height 13
type textarea "Fetching suggested responses. Please feel free to read through the conversation…"
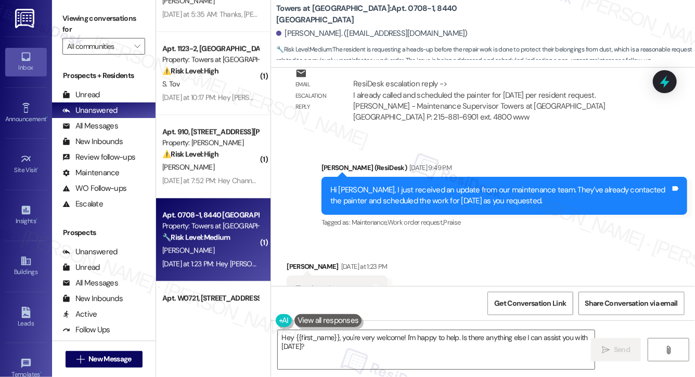
scroll to position [1962, 0]
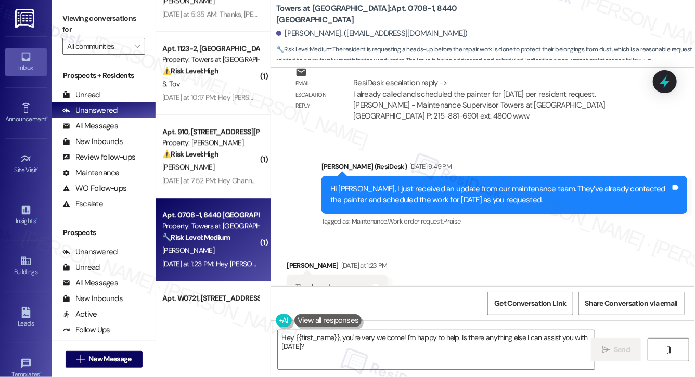
click at [325, 214] on div "Tagged as: Maintenance , Click to highlight conversations about Maintenance Wor…" at bounding box center [505, 221] width 366 height 15
click at [503, 212] on div "Sent via SMS Emily (ResiDesk) Aug 20, 2025 at 9:49 PM Hi Serena, I just receive…" at bounding box center [504, 195] width 381 height 83
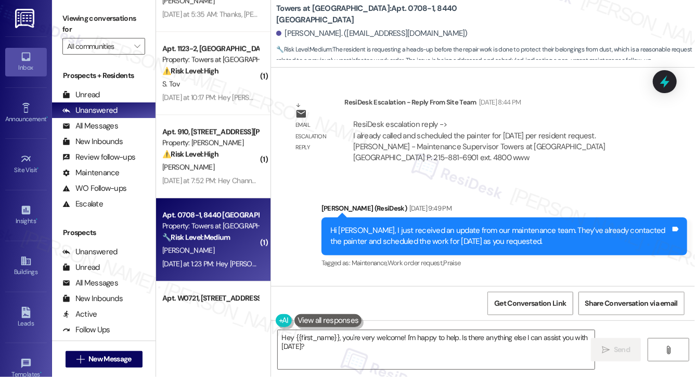
scroll to position [1916, 0]
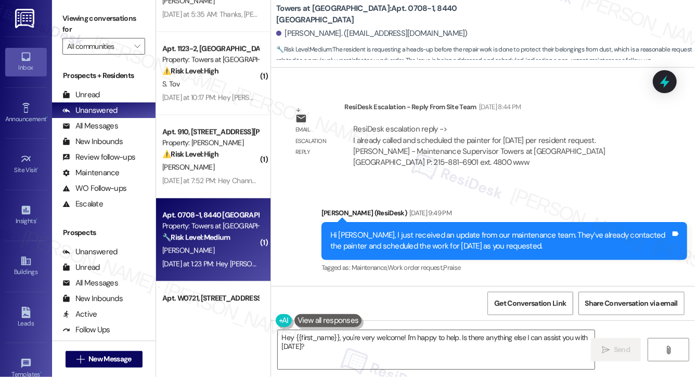
click at [495, 230] on div "Hi Serena, I just received an update from our maintenance team. They’ve already…" at bounding box center [500, 241] width 340 height 22
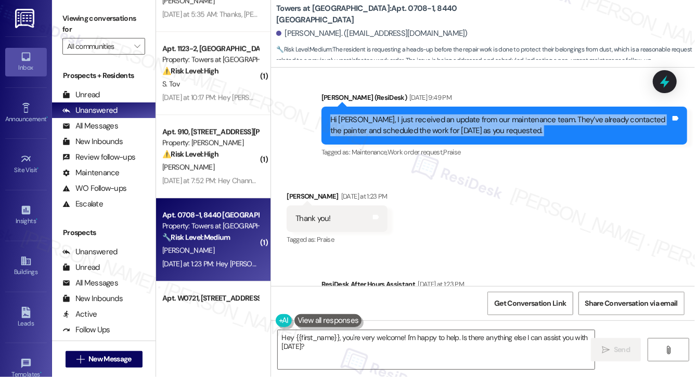
scroll to position [1996, 0]
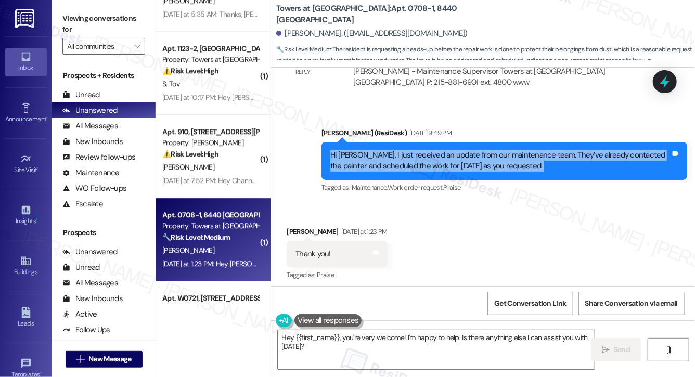
click at [507, 203] on div "Received via SMS Serena Younes Yesterday at 1:23 PM Thank you! Tags and notes T…" at bounding box center [483, 247] width 424 height 88
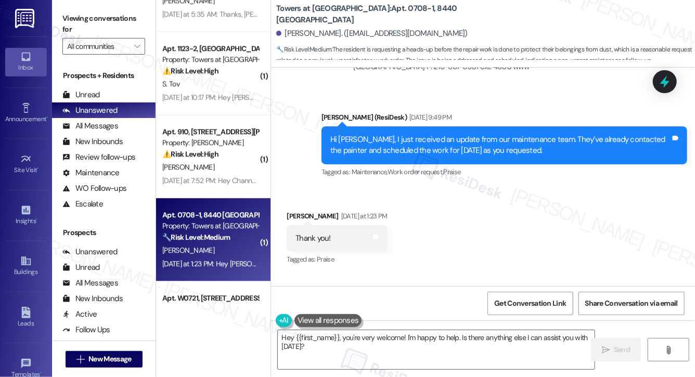
scroll to position [1991, 0]
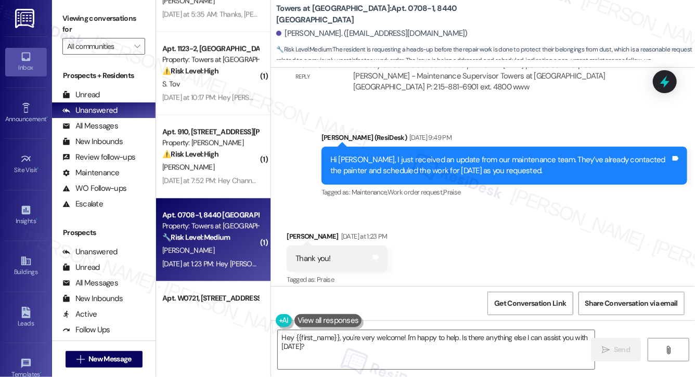
click at [467, 155] on div "Hi Serena, I just received an update from our maintenance team. They’ve already…" at bounding box center [500, 166] width 340 height 22
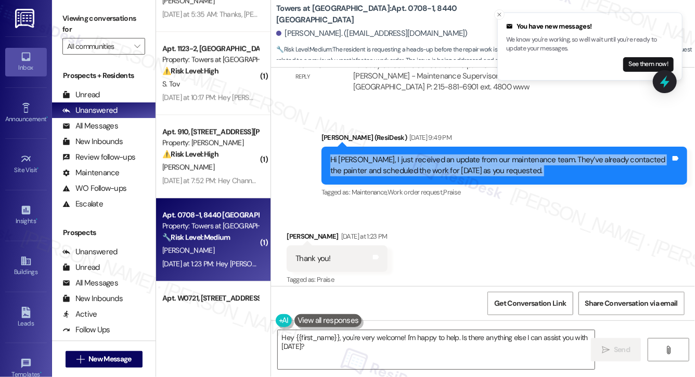
click at [395, 223] on div "Received via SMS Serena Younes Yesterday at 1:23 PM Thank you! Tags and notes T…" at bounding box center [337, 259] width 117 height 72
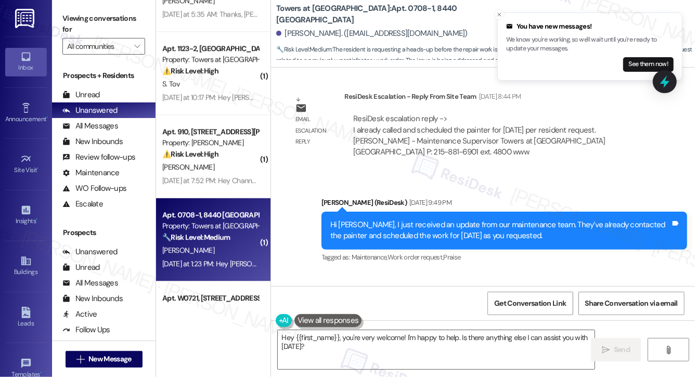
scroll to position [1918, 0]
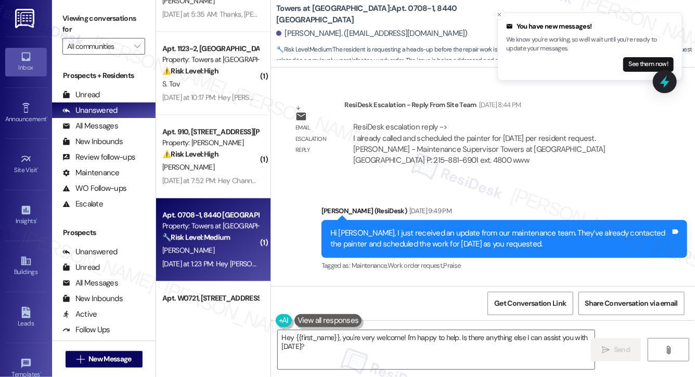
click at [463, 228] on div "Hi Serena, I just received an update from our maintenance team. They’ve already…" at bounding box center [500, 239] width 340 height 22
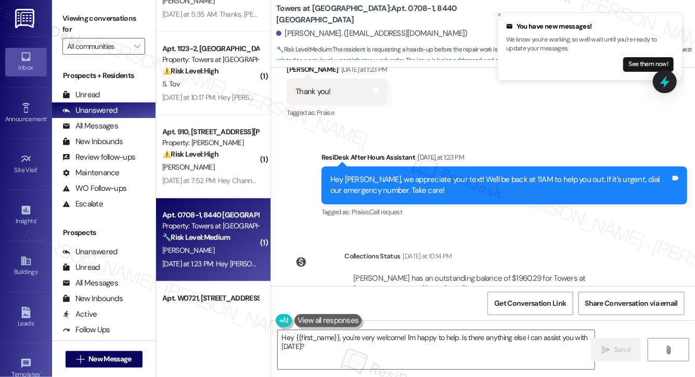
scroll to position [2184, 0]
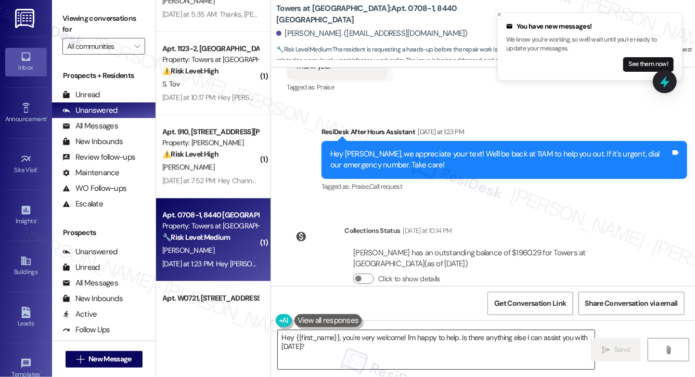
click at [347, 349] on textarea "Hey {{first_name}}, you're very welcome! I'm happy to help. Is there anything e…" at bounding box center [436, 349] width 317 height 39
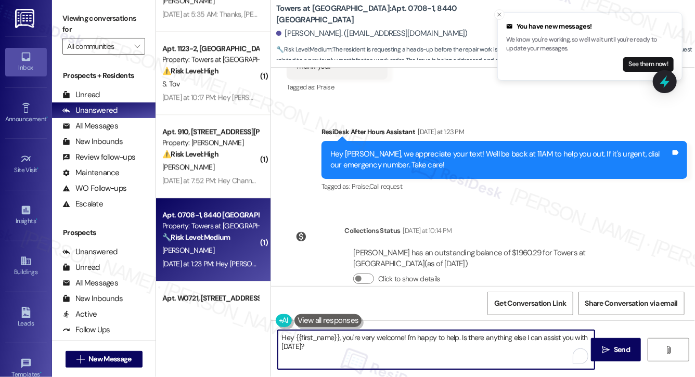
click at [347, 349] on textarea "Hey {{first_name}}, you're very welcome! I'm happy to help. Is there anything e…" at bounding box center [436, 349] width 317 height 39
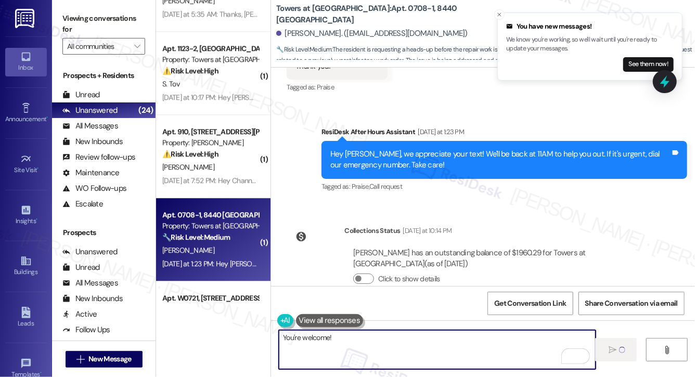
type textarea "You're welcome!"
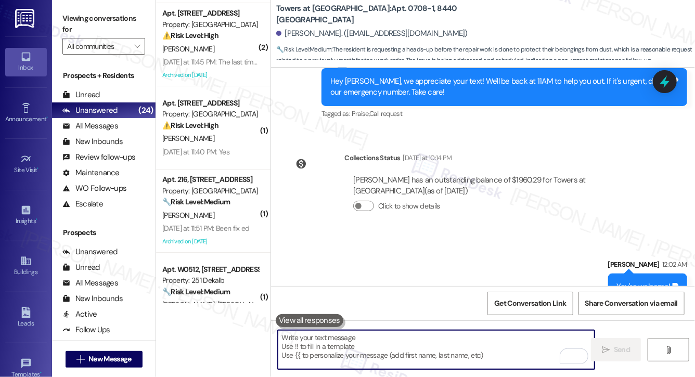
scroll to position [0, 0]
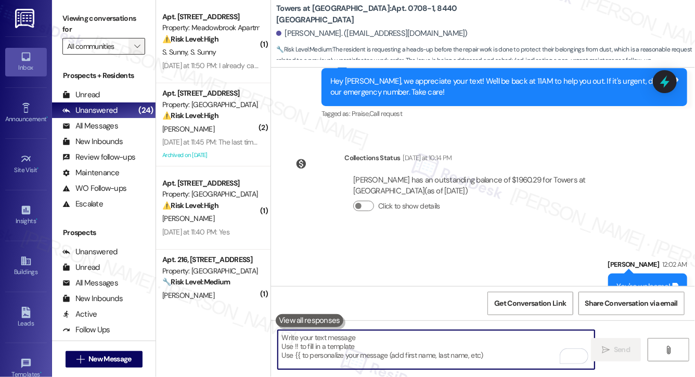
click at [140, 54] on span "" at bounding box center [137, 46] width 10 height 17
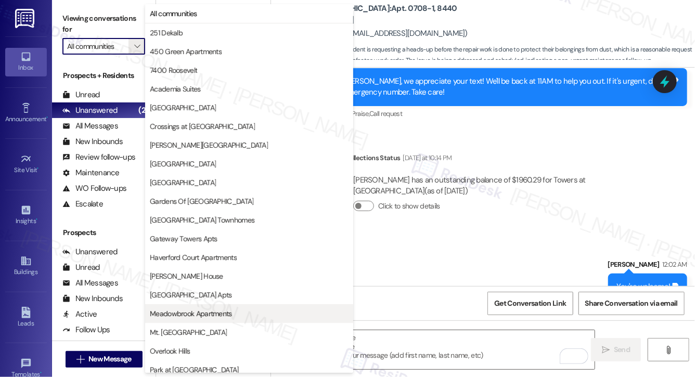
scroll to position [249, 0]
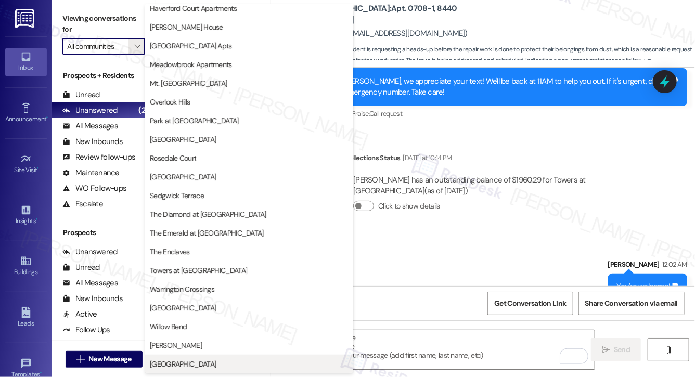
click at [208, 365] on span "York House" at bounding box center [249, 364] width 199 height 10
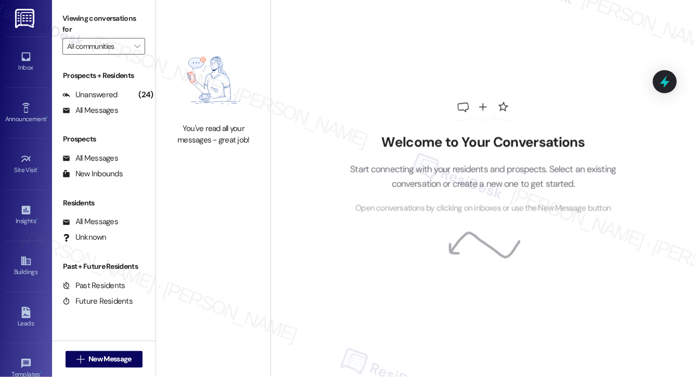
type input "York House"
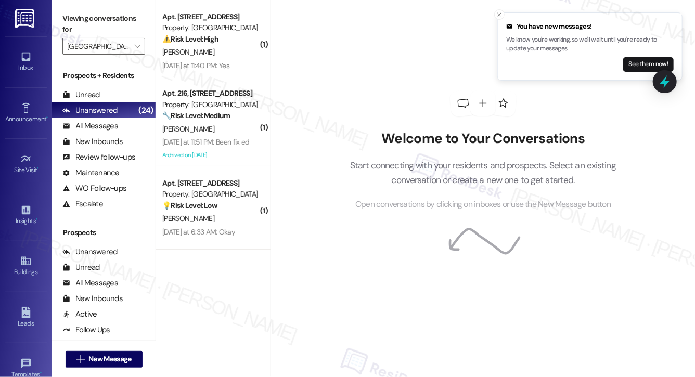
click at [236, 214] on div "P. Hicks" at bounding box center [210, 218] width 98 height 13
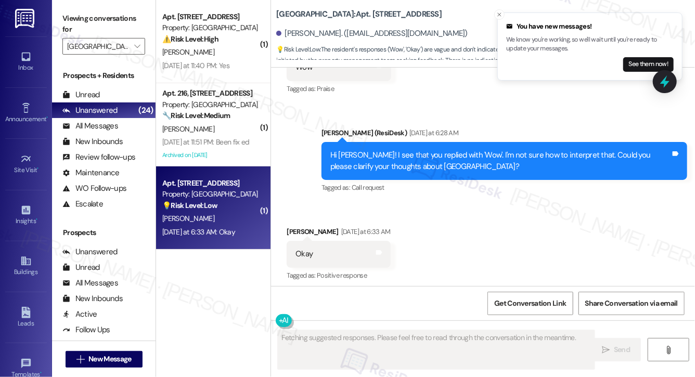
scroll to position [6442, 0]
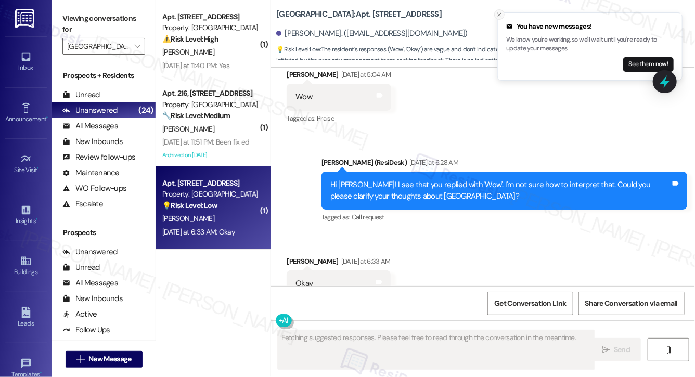
click at [499, 12] on icon "Close toast" at bounding box center [500, 14] width 6 height 6
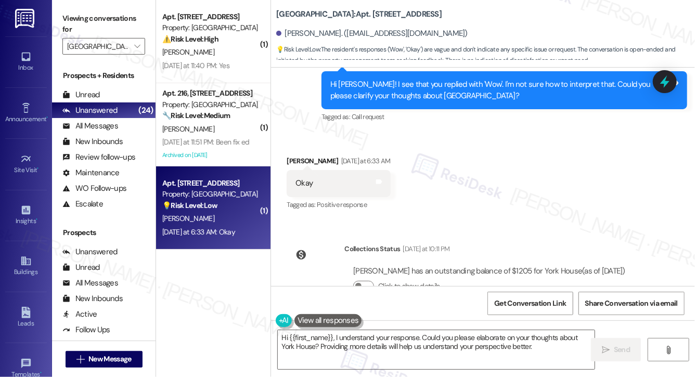
scroll to position [6549, 0]
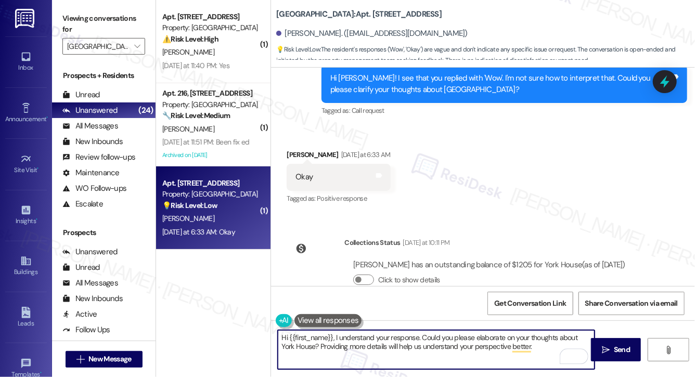
drag, startPoint x: 545, startPoint y: 347, endPoint x: 360, endPoint y: 322, distance: 186.9
click at [360, 330] on div "Hi {{first_name}}, I understand your response. Could you please elaborate on yo…" at bounding box center [431, 350] width 318 height 40
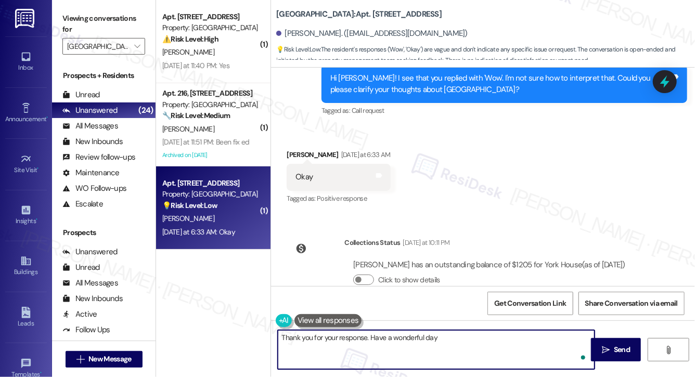
type textarea "Thank you for your response. Have a wonderful day!"
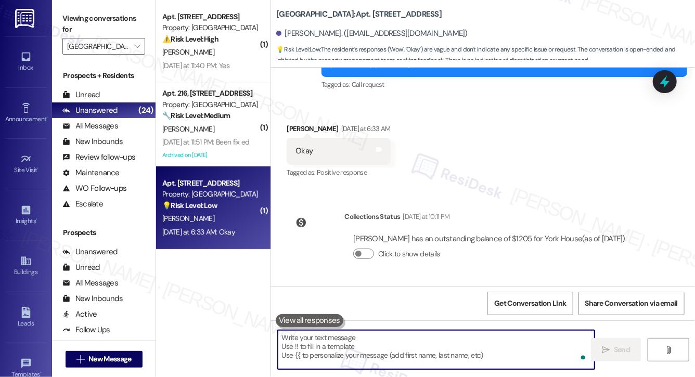
scroll to position [6621, 0]
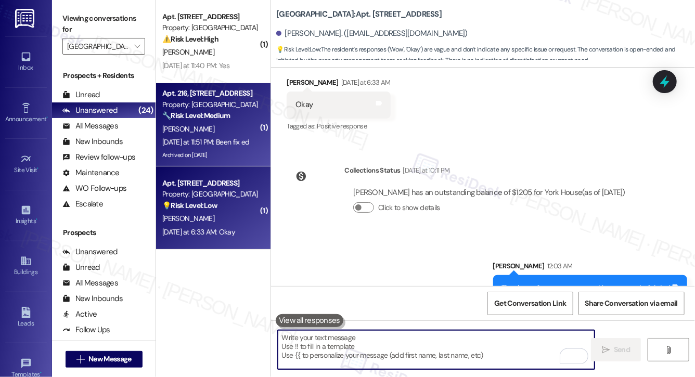
click at [230, 138] on div "Yesterday at 11:51 PM: Been fix ed Yesterday at 11:51 PM: Been fix ed" at bounding box center [205, 141] width 87 height 9
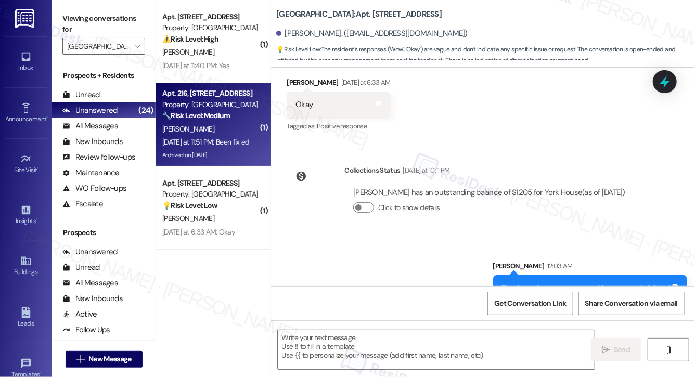
type textarea "Fetching suggested responses. Please feel free to read through the conversation…"
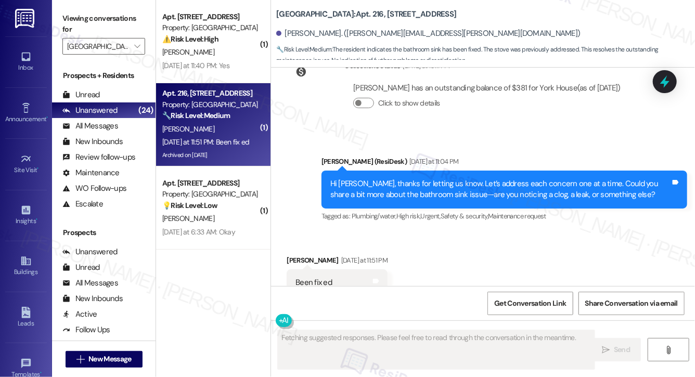
scroll to position [6650, 0]
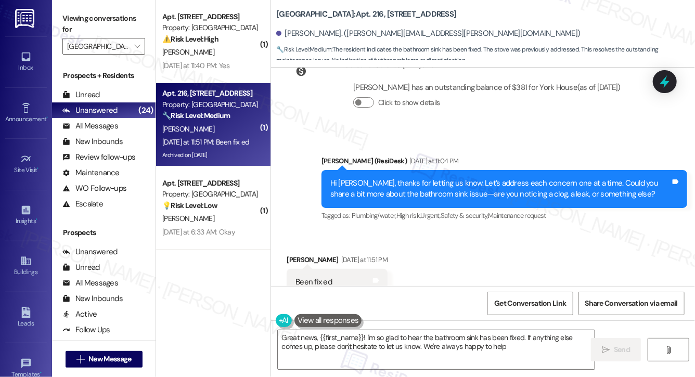
type textarea "Great news, {{first_name}}! I'm so glad to hear the bathroom sink has been fixe…"
click at [375, 342] on textarea "Great news, {{first_name}}! I'm so glad to hear the bathroom sink has been fixe…" at bounding box center [436, 349] width 317 height 39
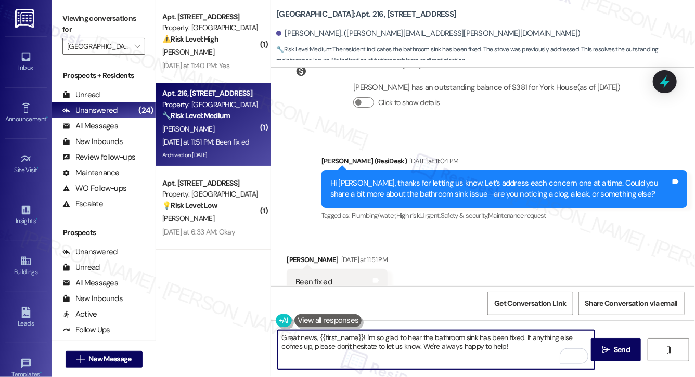
click at [529, 346] on textarea "Great news, {{first_name}}! I'm so glad to hear the bathroom sink has been fixe…" at bounding box center [436, 349] width 317 height 39
click at [400, 351] on textarea "Great news, {{first_name}}! I'm so glad to hear the bathroom sink has been fixe…" at bounding box center [436, 349] width 317 height 39
click at [481, 353] on textarea "Great news, {{first_name}}! I'm so glad to hear the bathroom sink has been fixe…" at bounding box center [436, 349] width 317 height 39
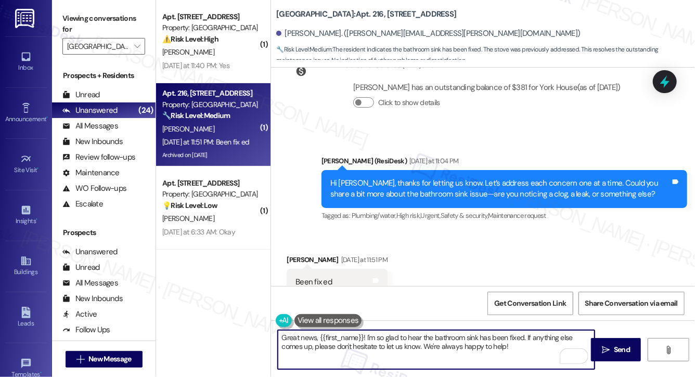
click at [516, 353] on textarea "Great news, {{first_name}}! I'm so glad to hear the bathroom sink has been fixe…" at bounding box center [436, 349] width 317 height 39
click at [606, 349] on icon "" at bounding box center [606, 350] width 8 height 8
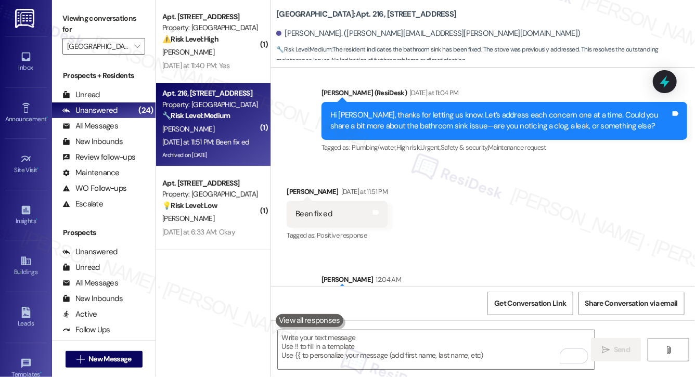
scroll to position [6734, 0]
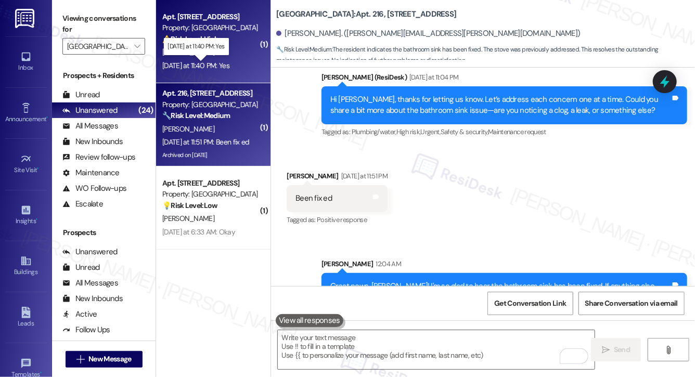
click at [220, 70] on div "Yesterday at 11:40 PM: Yes Yesterday at 11:40 PM: Yes" at bounding box center [195, 65] width 67 height 9
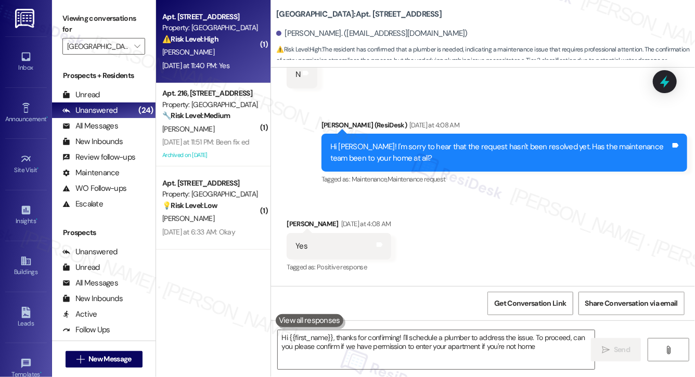
type textarea "Hi {{first_name}}, thanks for confirming! I'll schedule a plumber to address th…"
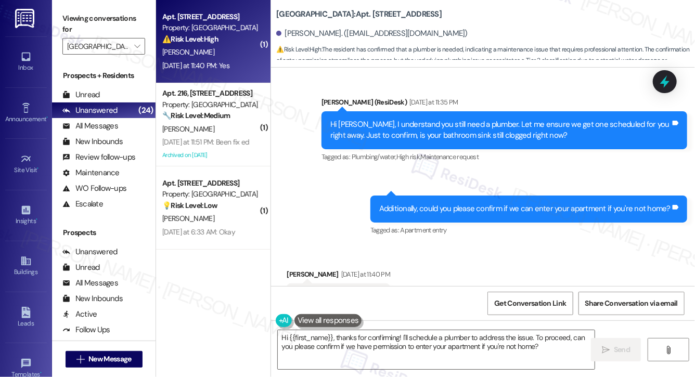
scroll to position [785, 0]
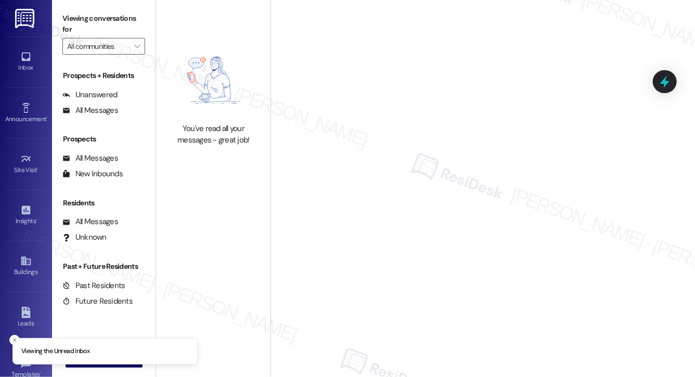
type input "York House"
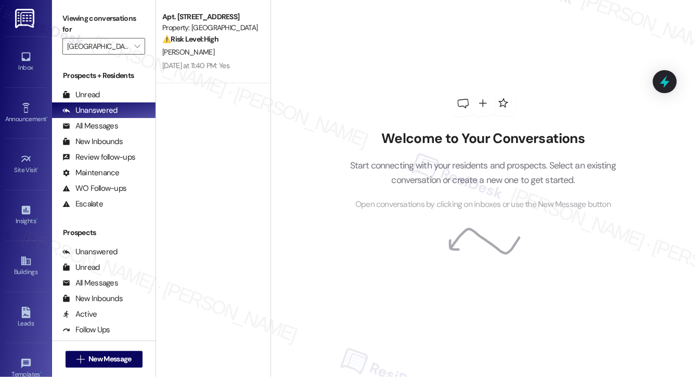
click at [233, 52] on div "[PERSON_NAME]" at bounding box center [210, 52] width 98 height 13
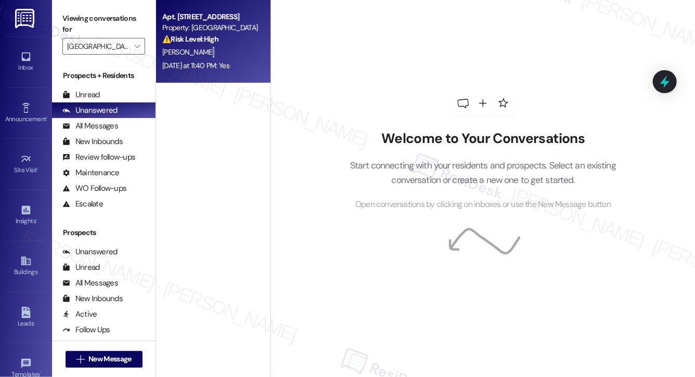
click at [233, 52] on div "M. Patterson" at bounding box center [210, 52] width 98 height 13
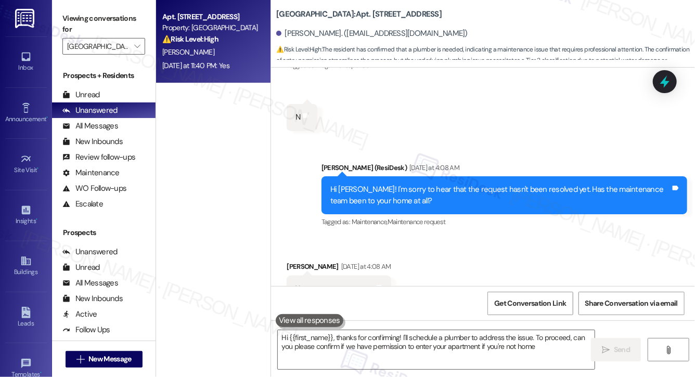
type textarea "Hi {{first_name}}, thanks for confirming! I'll schedule a plumber to address th…"
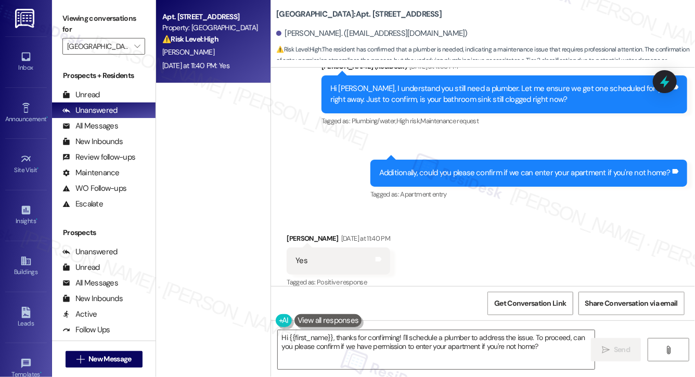
scroll to position [785, 0]
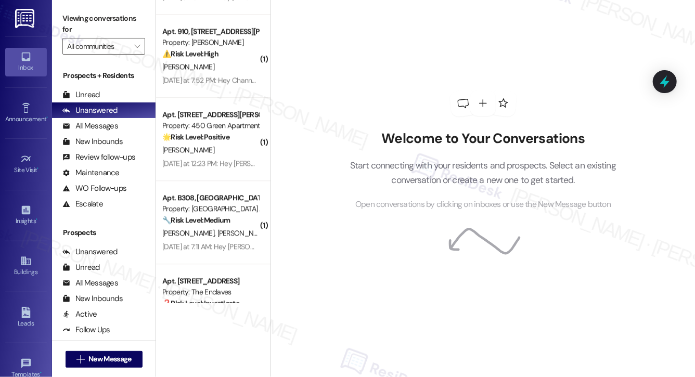
scroll to position [1278, 0]
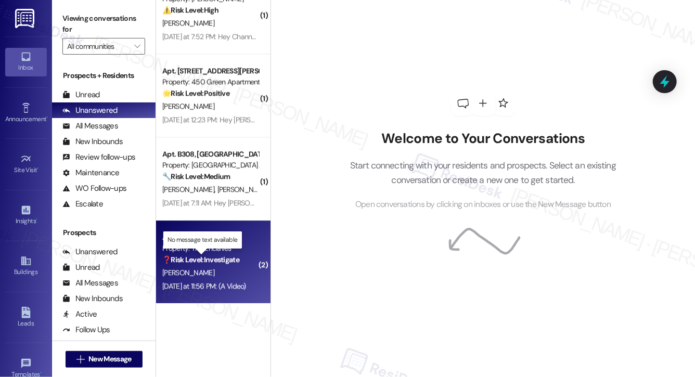
click at [223, 259] on strong "❓ Risk Level: Investigate" at bounding box center [200, 259] width 77 height 9
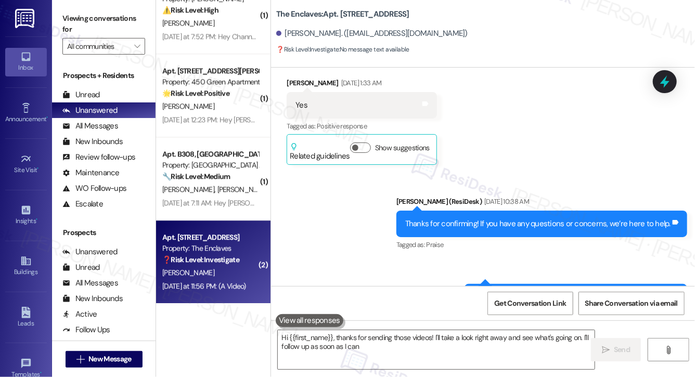
type textarea "Hi {{first_name}}, thanks for sending those videos! I'll take a look right away…"
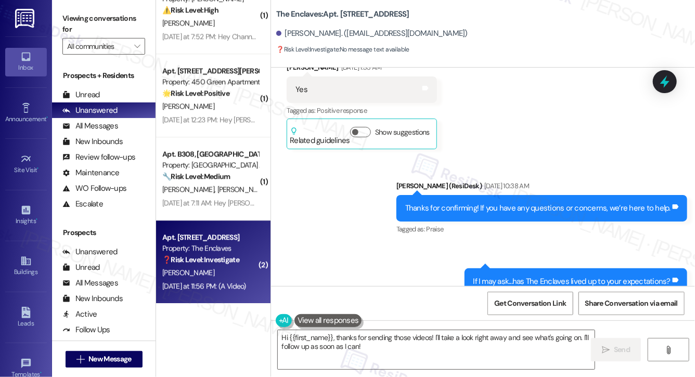
scroll to position [81, 0]
